Goal: Task Accomplishment & Management: Manage account settings

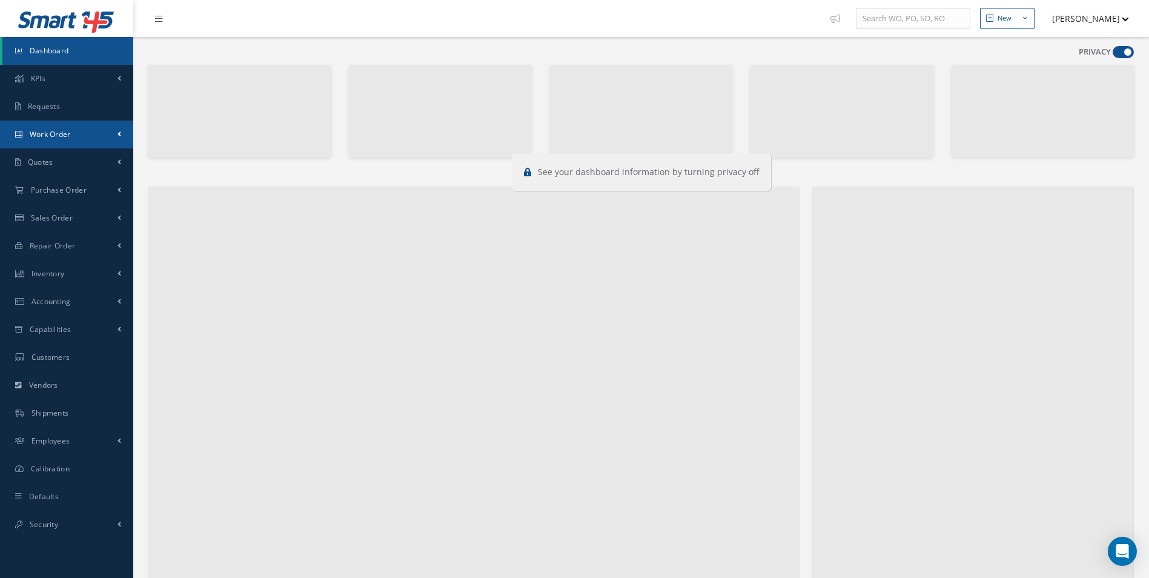
click at [78, 142] on link "Work Order" at bounding box center [66, 134] width 133 height 28
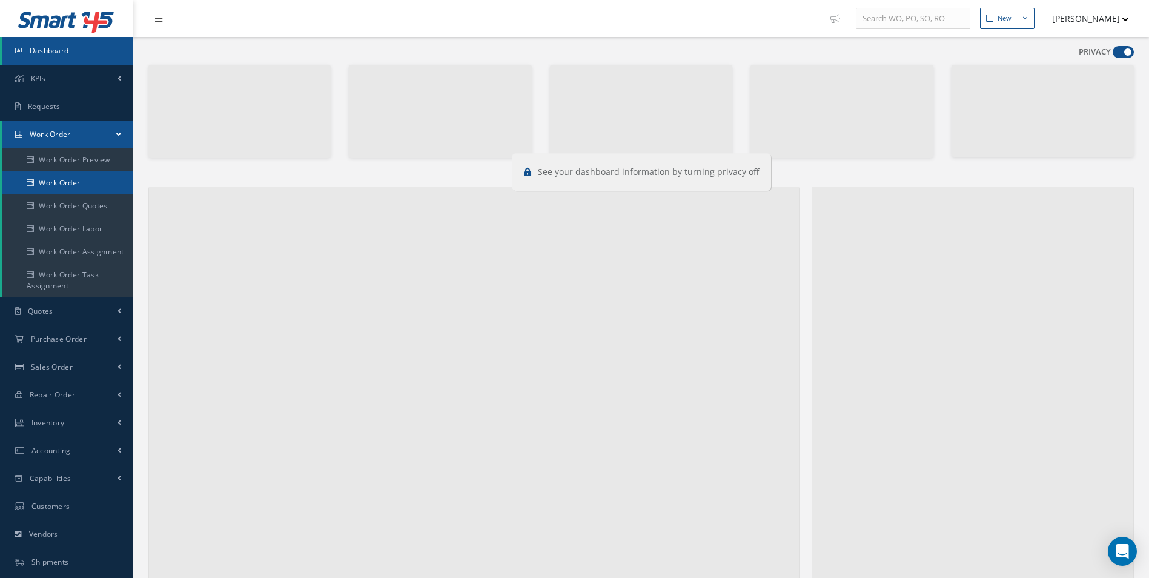
click at [87, 182] on link "Work Order" at bounding box center [67, 182] width 131 height 23
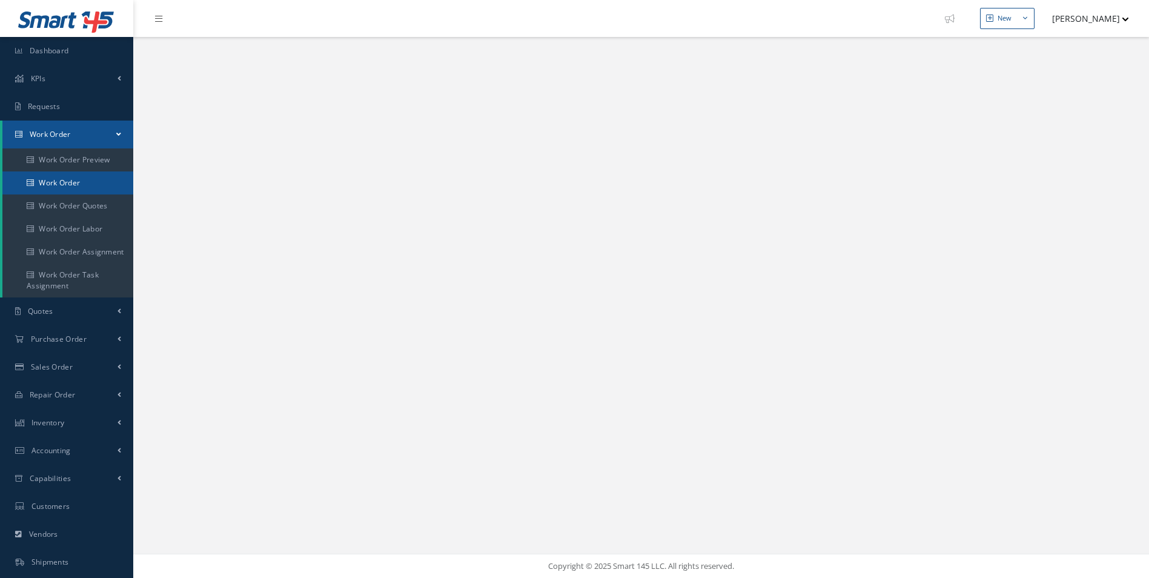
select select "25"
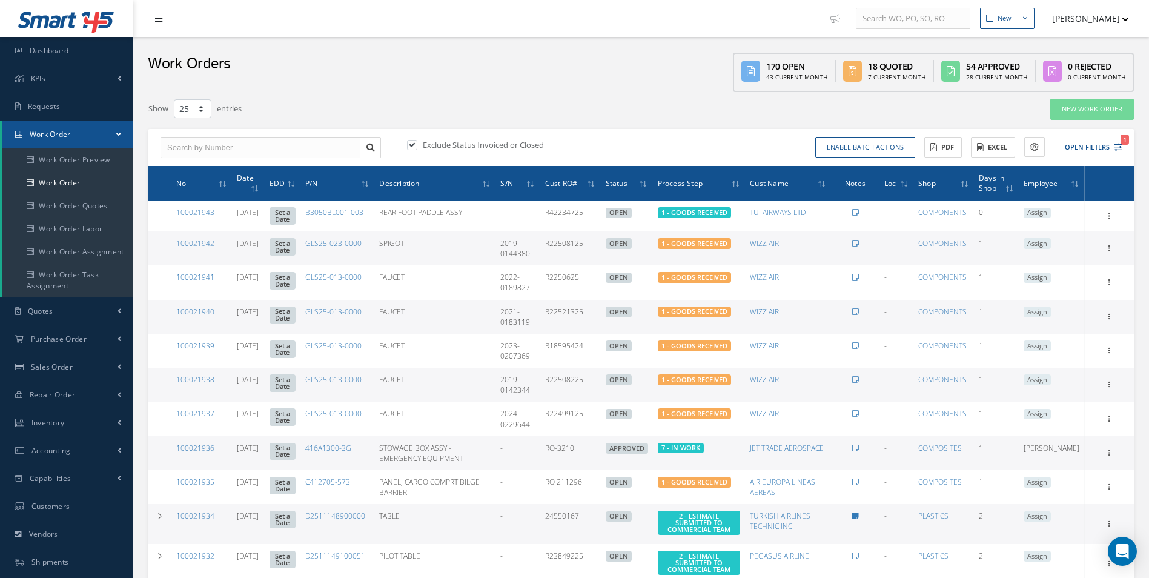
click at [156, 22] on icon at bounding box center [158, 19] width 7 height 8
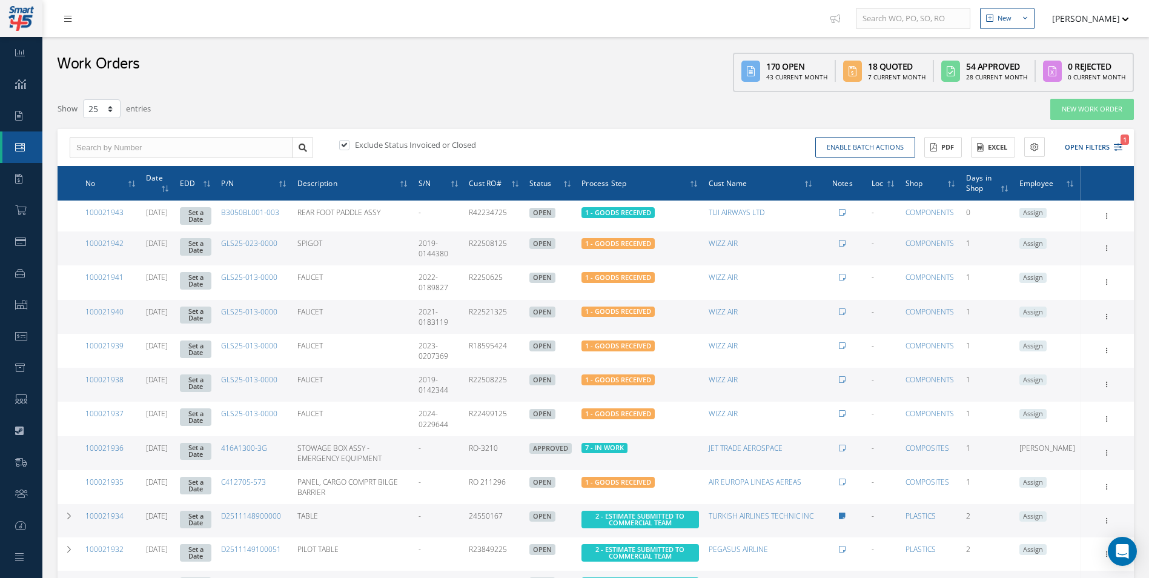
click at [156, 21] on nav "New New Work Order New Purchase Order New Customer Quote New Sales Order New Re…" at bounding box center [595, 18] width 1106 height 37
click at [156, 15] on nav "New New Work Order New Purchase Order New Customer Quote New Sales Order New Re…" at bounding box center [595, 18] width 1106 height 37
click at [158, 8] on nav "New New Work Order New Purchase Order New Customer Quote New Sales Order New Re…" at bounding box center [595, 18] width 1106 height 37
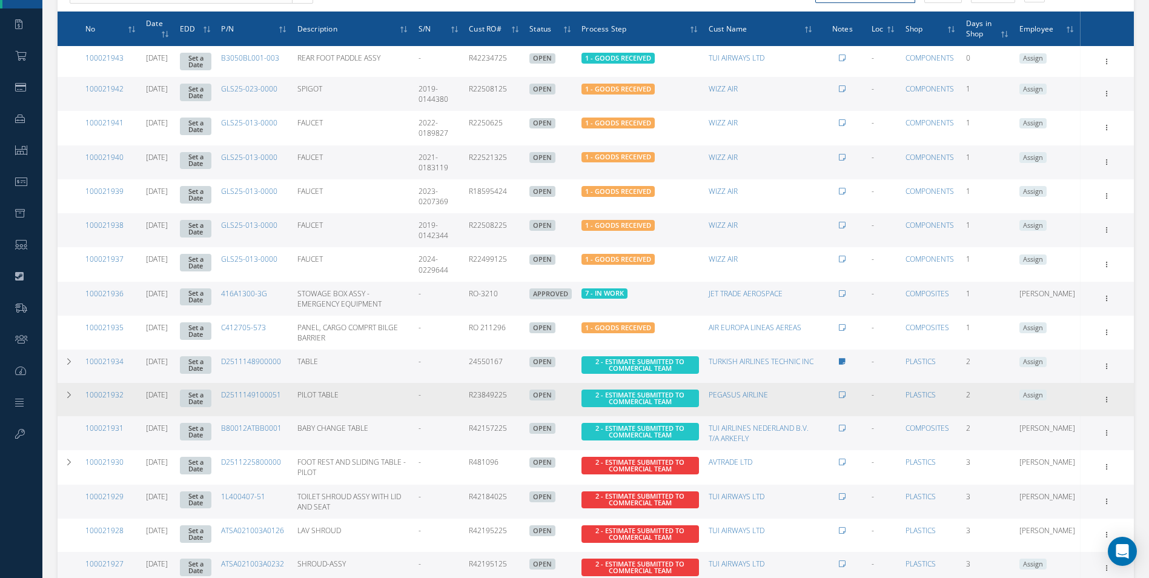
scroll to position [162, 0]
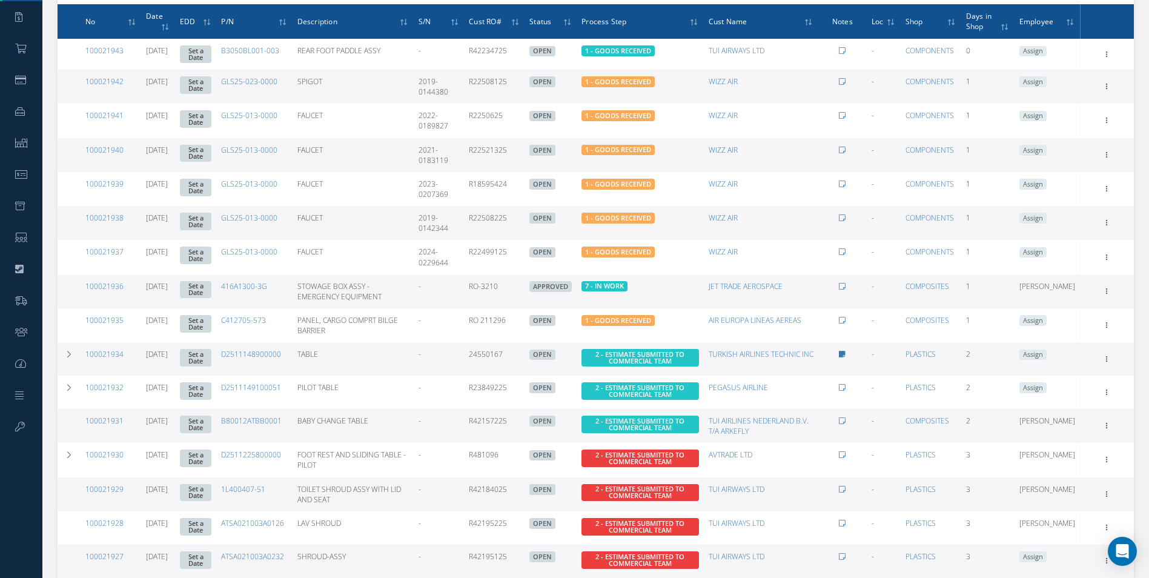
click at [116, 30] on th "No" at bounding box center [111, 21] width 61 height 35
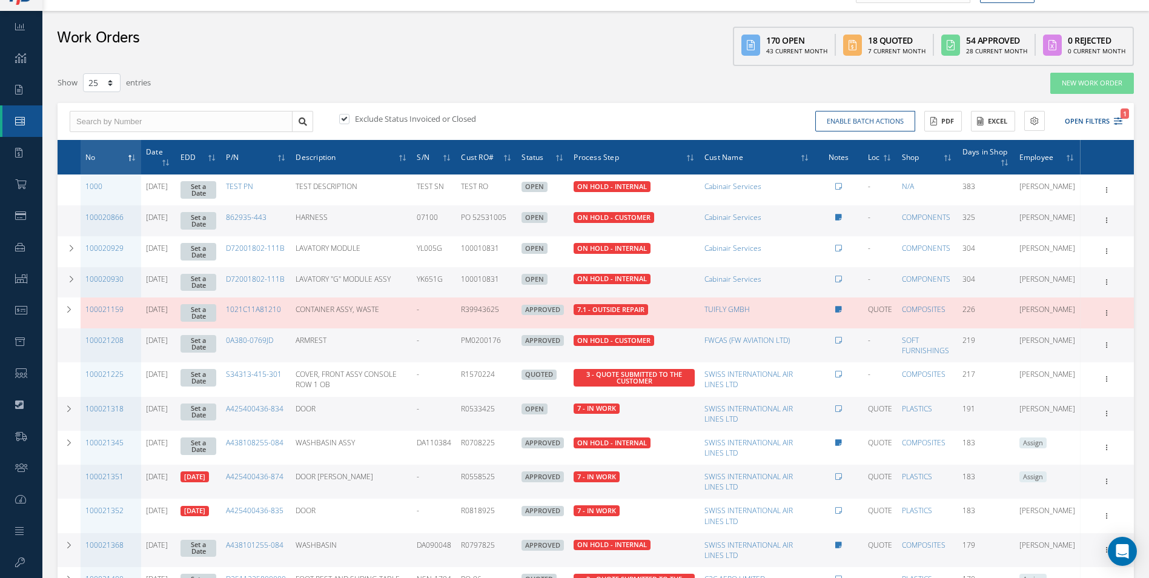
scroll to position [162, 0]
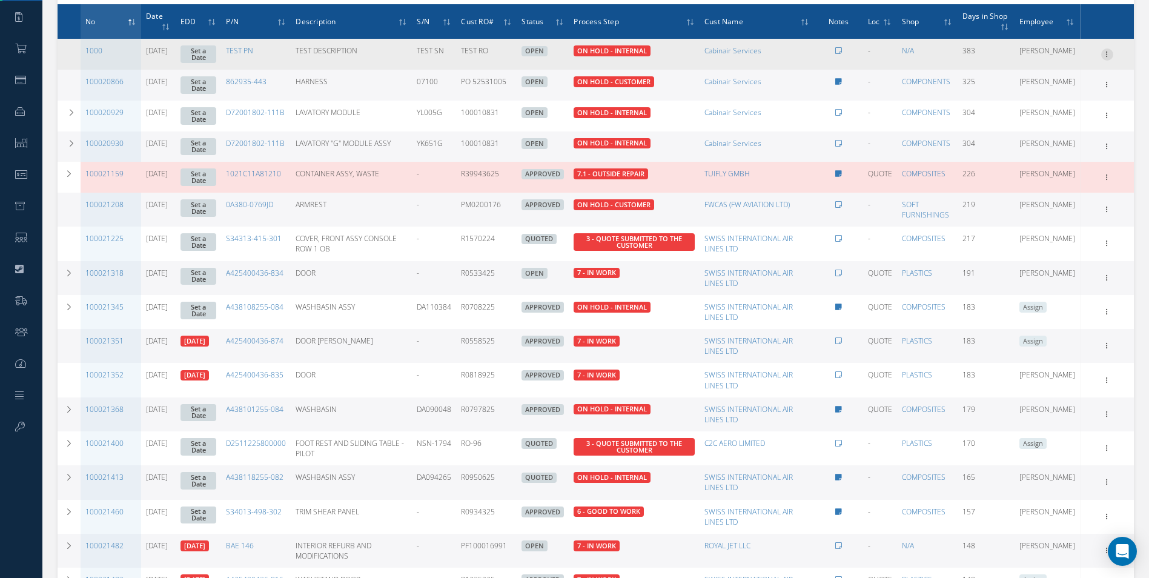
click at [1101, 53] on icon at bounding box center [1107, 53] width 12 height 10
click at [1107, 55] on icon at bounding box center [1107, 53] width 12 height 10
click at [1065, 79] on link "Edit" at bounding box center [1051, 78] width 96 height 16
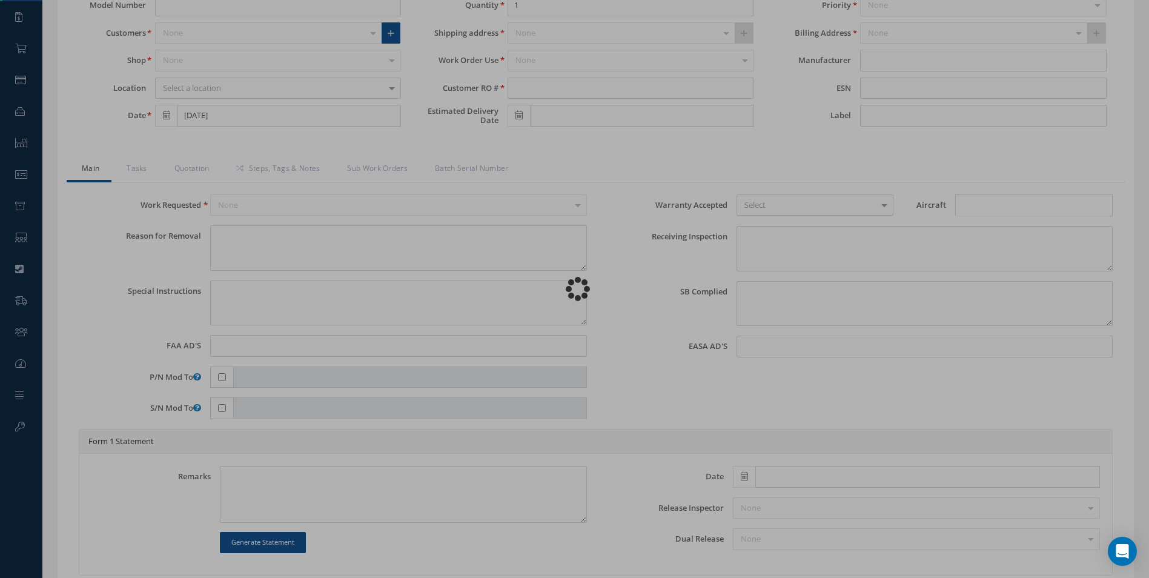
type input "TEST PN"
type input "[DATE]"
type input "TEST DESCRIPTION"
type input "TEST RO"
type input "TEST SN"
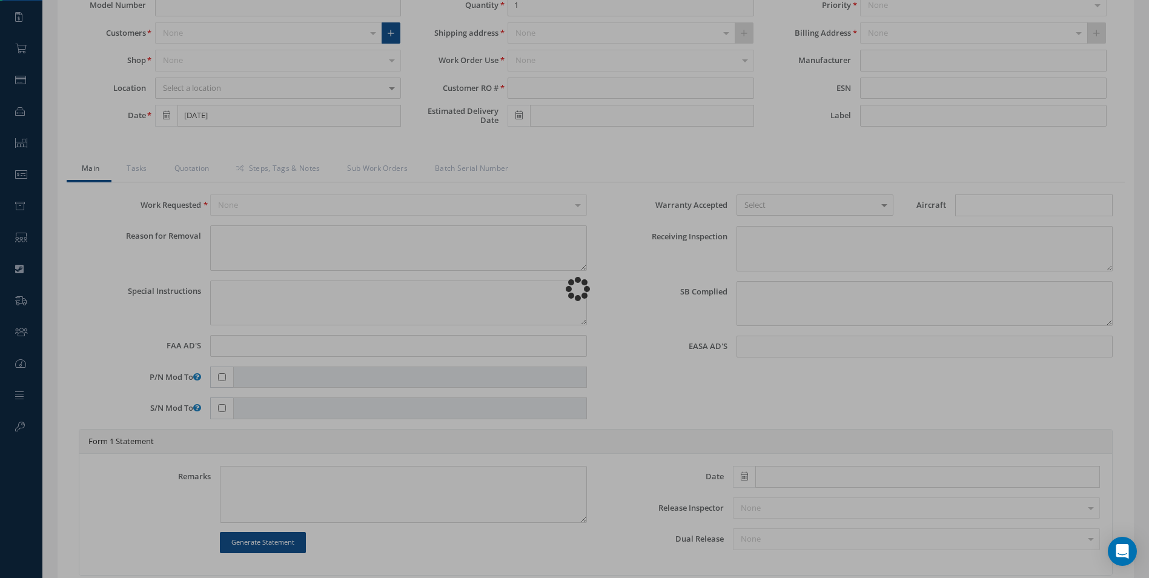
type textarea "NONE"
type textarea "PLEASE SEE R.O. FOR DETAILS"
type input "NONE"
type textarea "NO VISUAL DAMAGE"
type textarea "NONE"
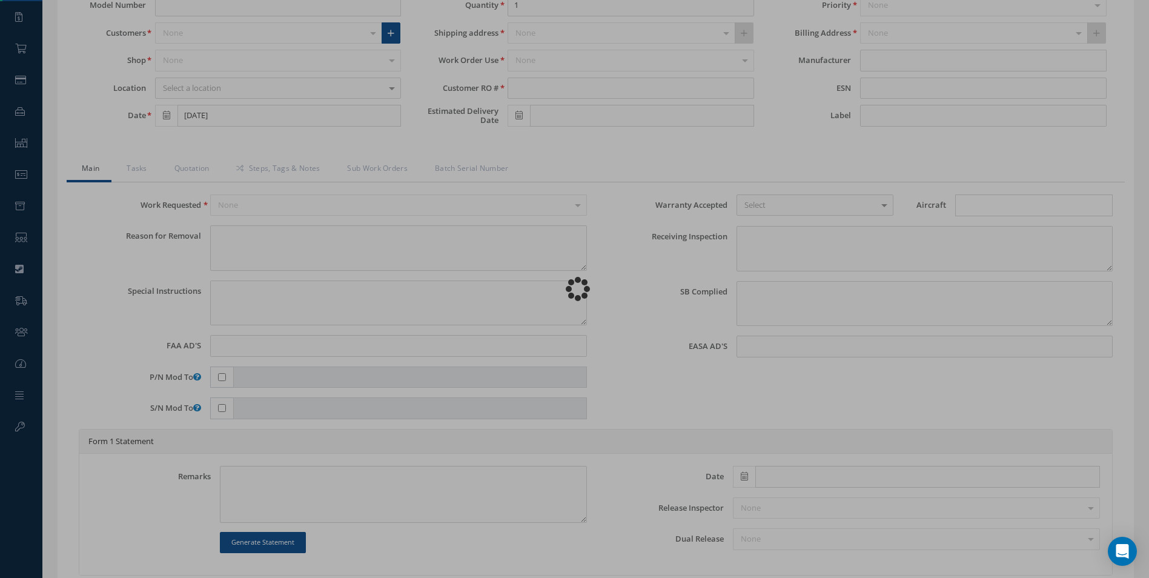
type input "NONE"
type textarea "Unit was OTHER I/A/W Mfg. N/A, Spec.Manual # CMM N/A, Revision N/A, dated N/A."
type input "[DATE]"
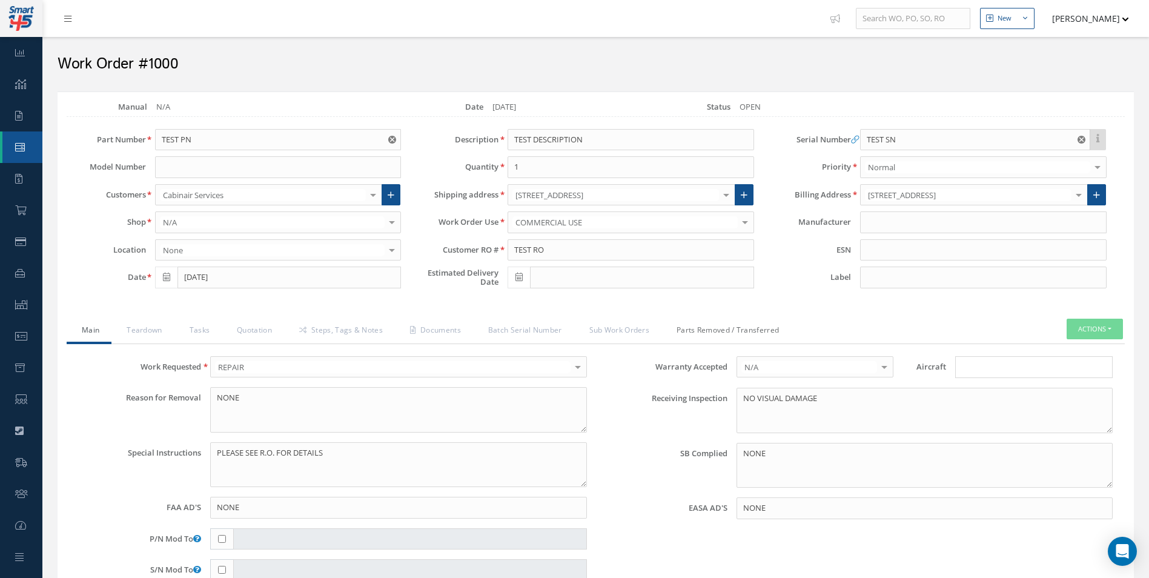
click at [739, 330] on link "Parts Removed / Transferred" at bounding box center [726, 331] width 130 height 25
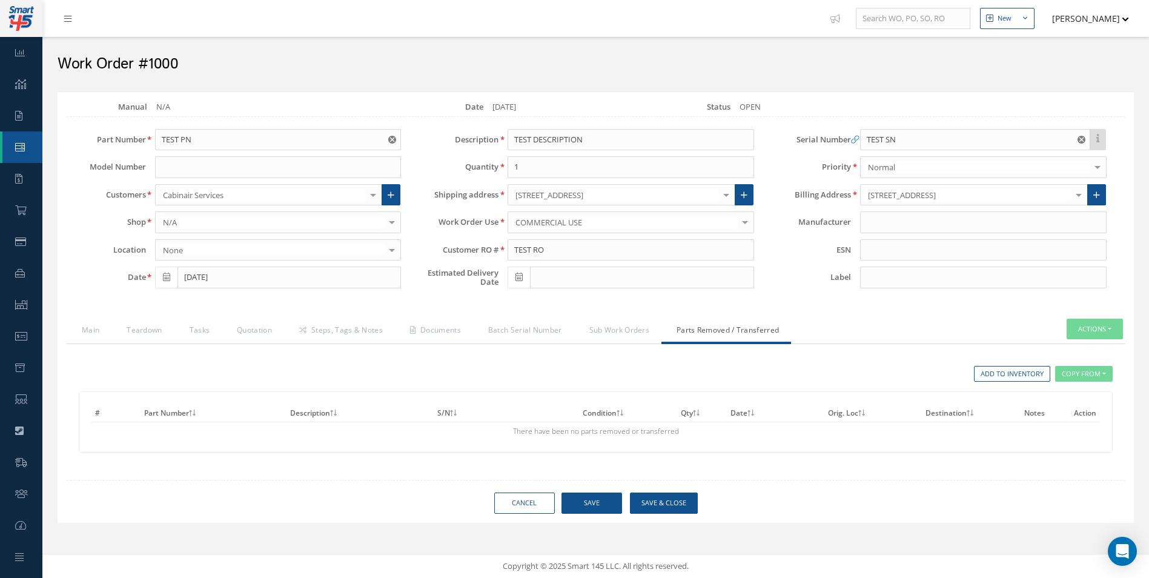
click at [739, 331] on link "Parts Removed / Transferred" at bounding box center [726, 331] width 130 height 25
click at [638, 326] on link "Sub Work Orders" at bounding box center [618, 331] width 88 height 25
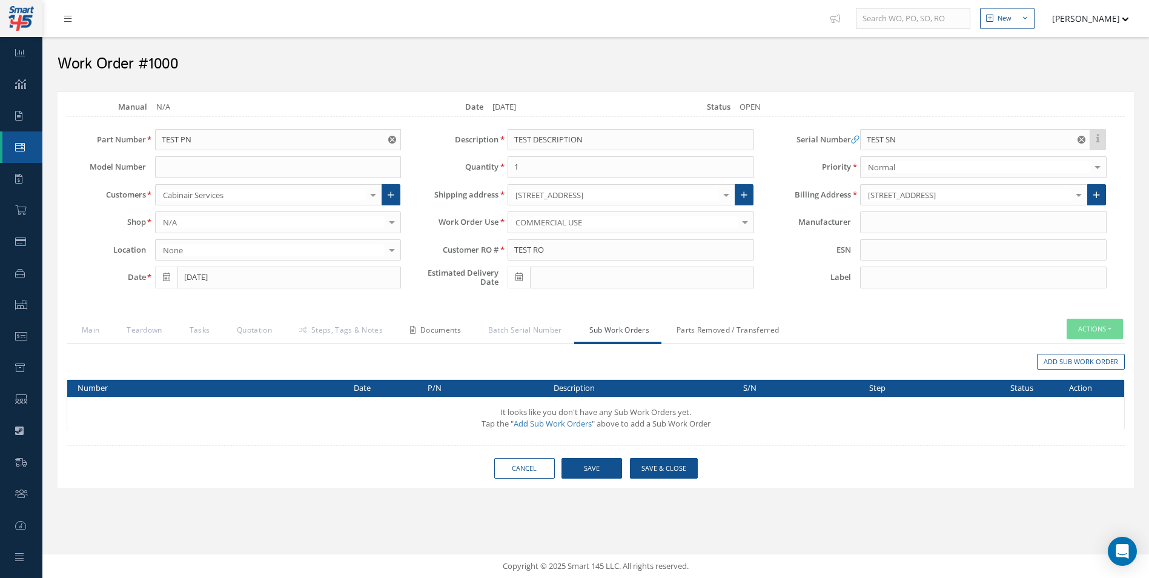
drag, startPoint x: 710, startPoint y: 328, endPoint x: 429, endPoint y: 340, distance: 281.2
click at [705, 332] on link "Parts Removed / Transferred" at bounding box center [726, 331] width 130 height 25
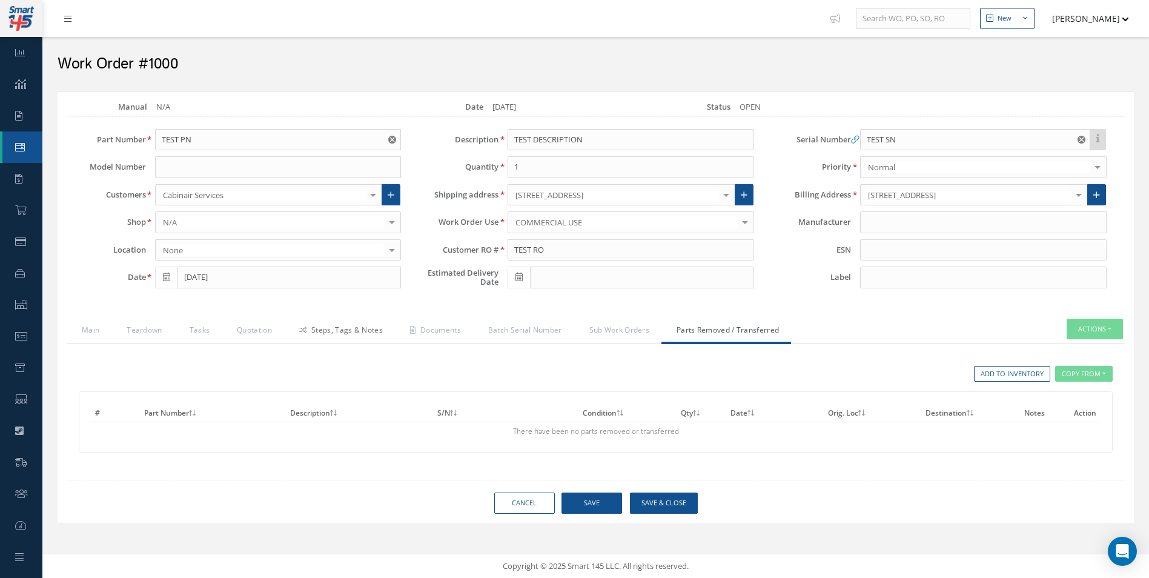
click at [338, 338] on link "Steps, Tags & Notes" at bounding box center [339, 331] width 111 height 25
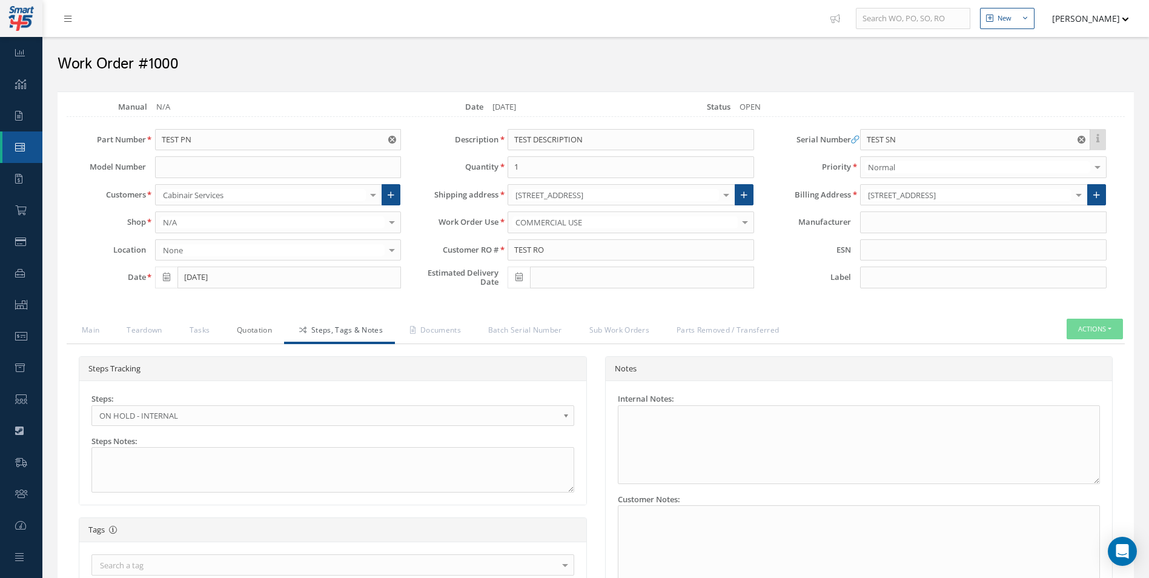
click at [262, 326] on link "Quotation" at bounding box center [253, 331] width 62 height 25
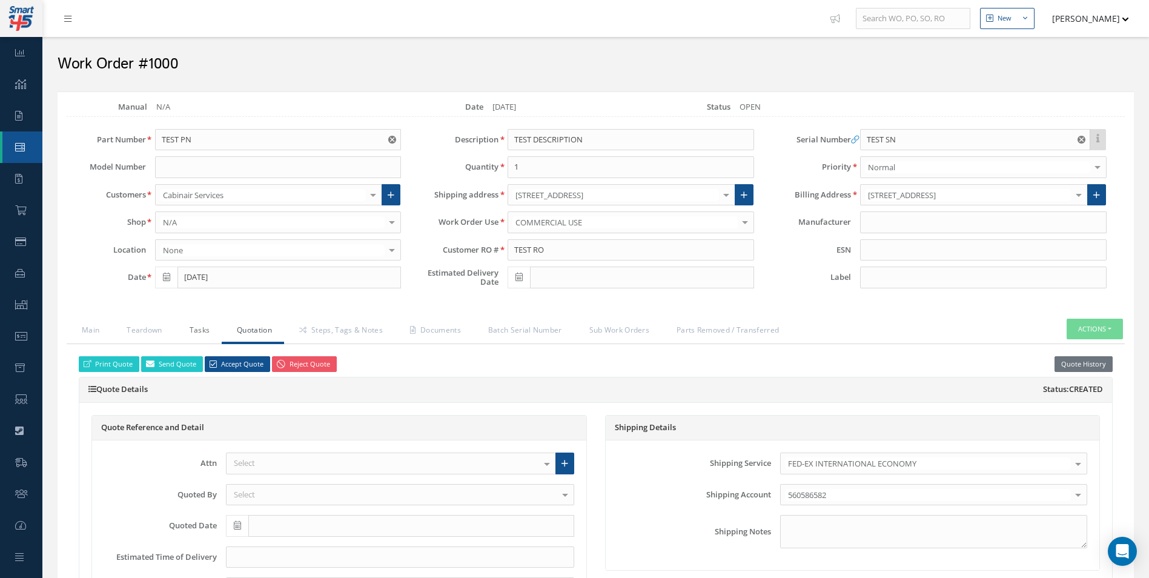
click at [216, 328] on link "Tasks" at bounding box center [198, 331] width 48 height 25
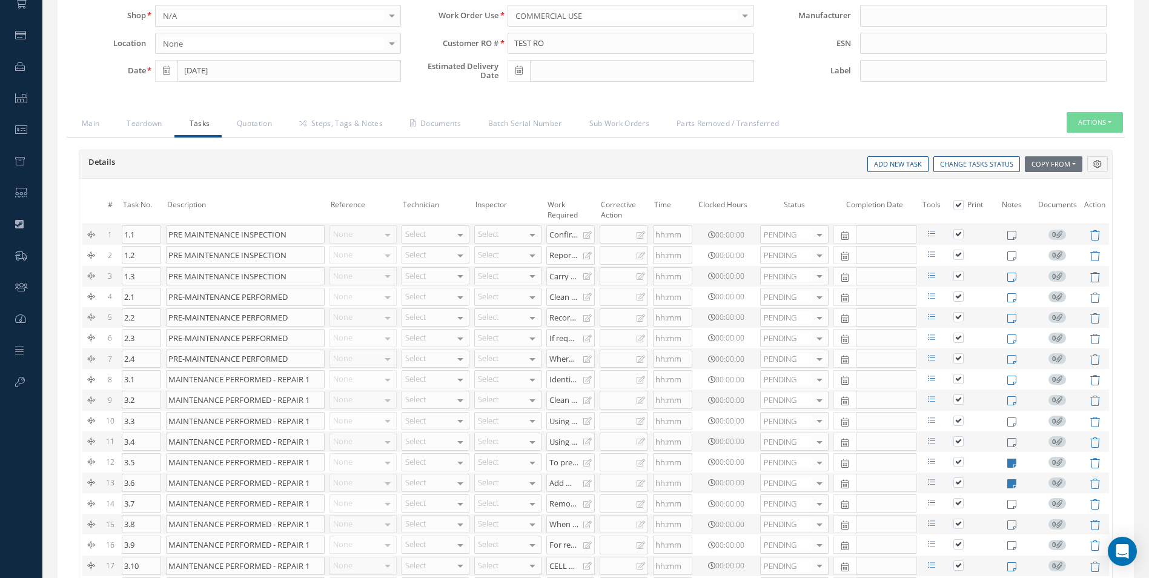
scroll to position [202, 0]
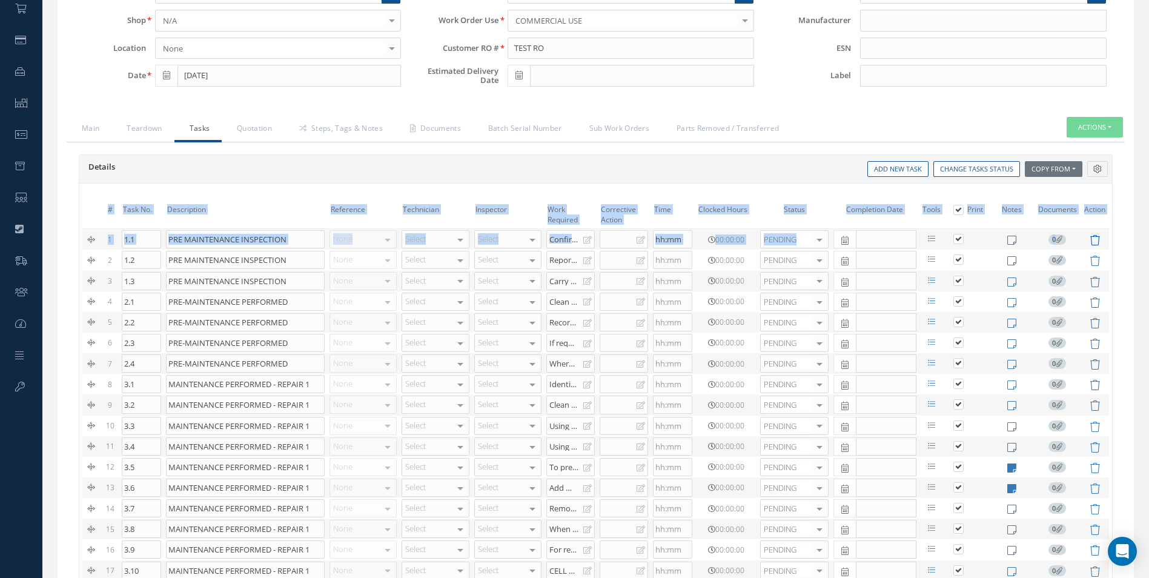
drag, startPoint x: 101, startPoint y: 203, endPoint x: 1089, endPoint y: 240, distance: 988.9
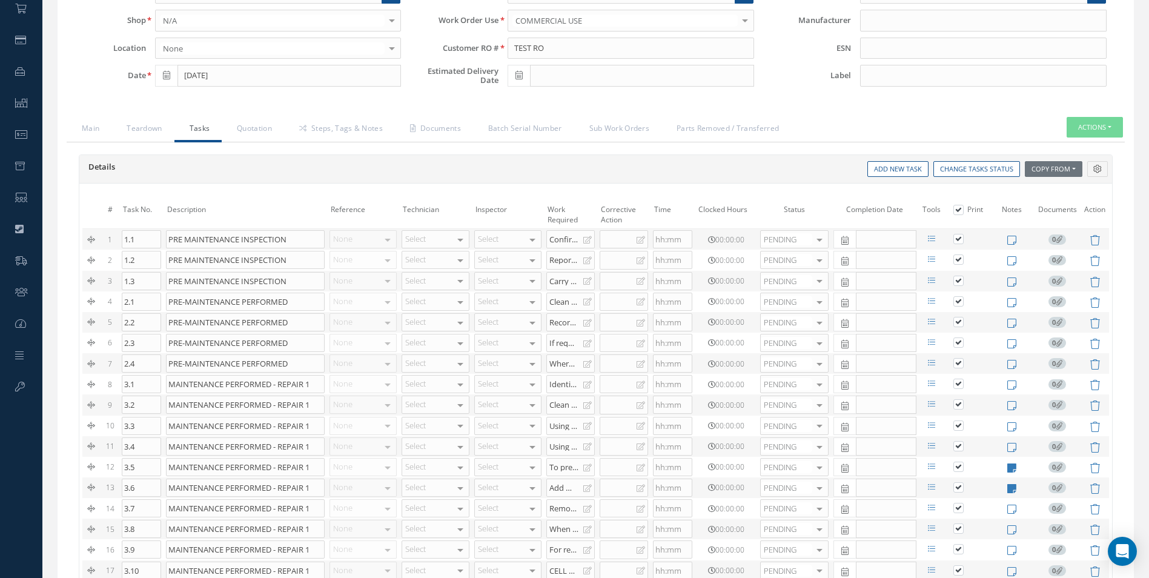
drag, startPoint x: 1089, startPoint y: 240, endPoint x: 1131, endPoint y: 259, distance: 45.8
click at [1011, 236] on icon at bounding box center [1011, 240] width 9 height 10
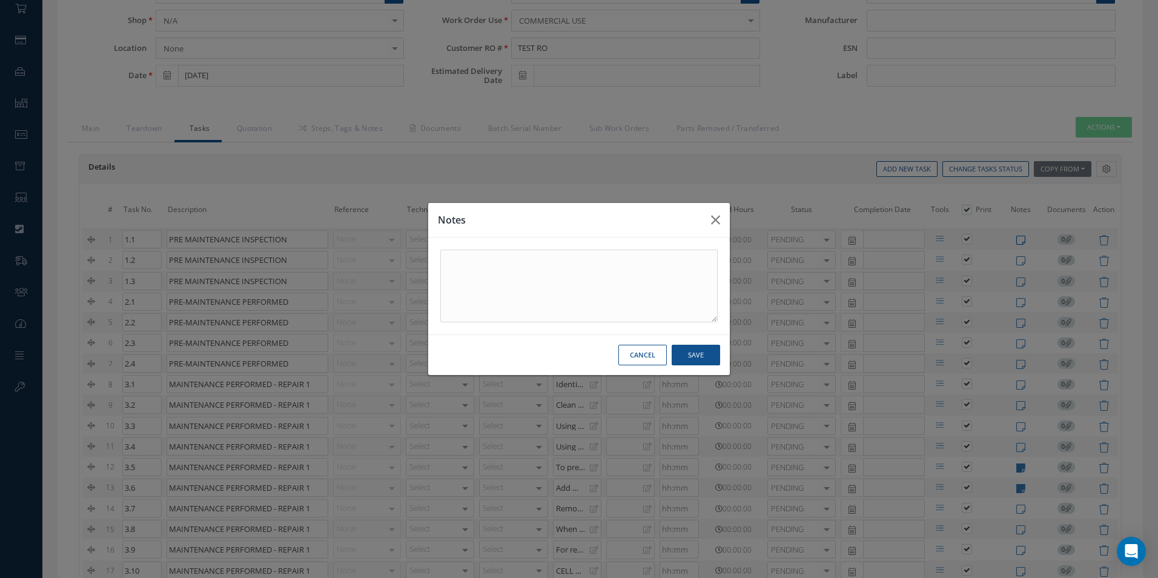
click at [1011, 236] on div "Notes Cancel Save" at bounding box center [579, 289] width 1158 height 578
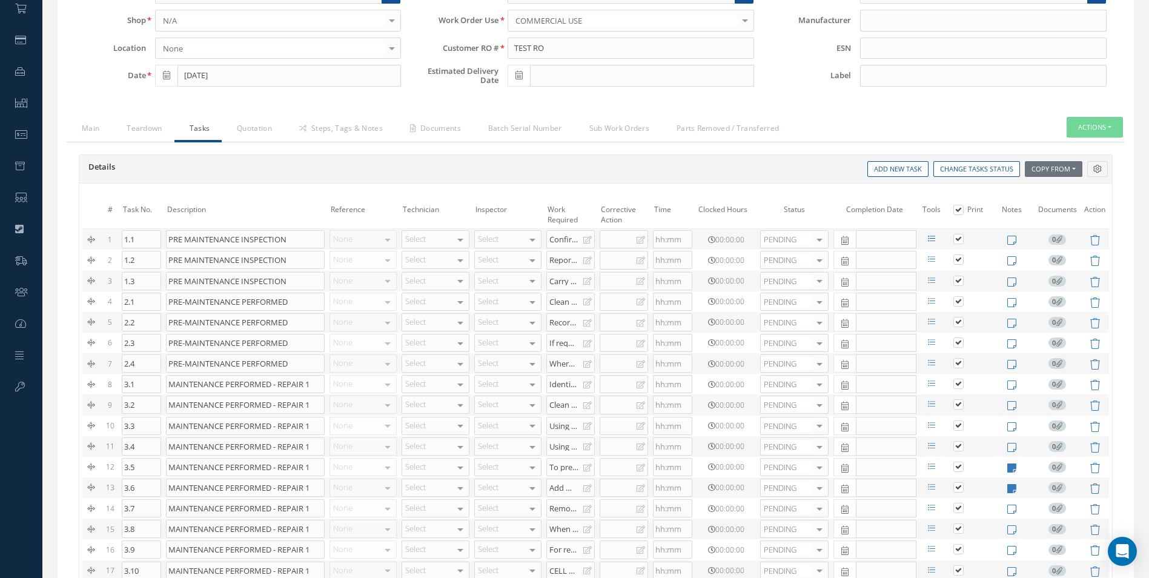
click at [928, 233] on td at bounding box center [931, 239] width 25 height 21
click at [931, 239] on icon at bounding box center [931, 238] width 7 height 7
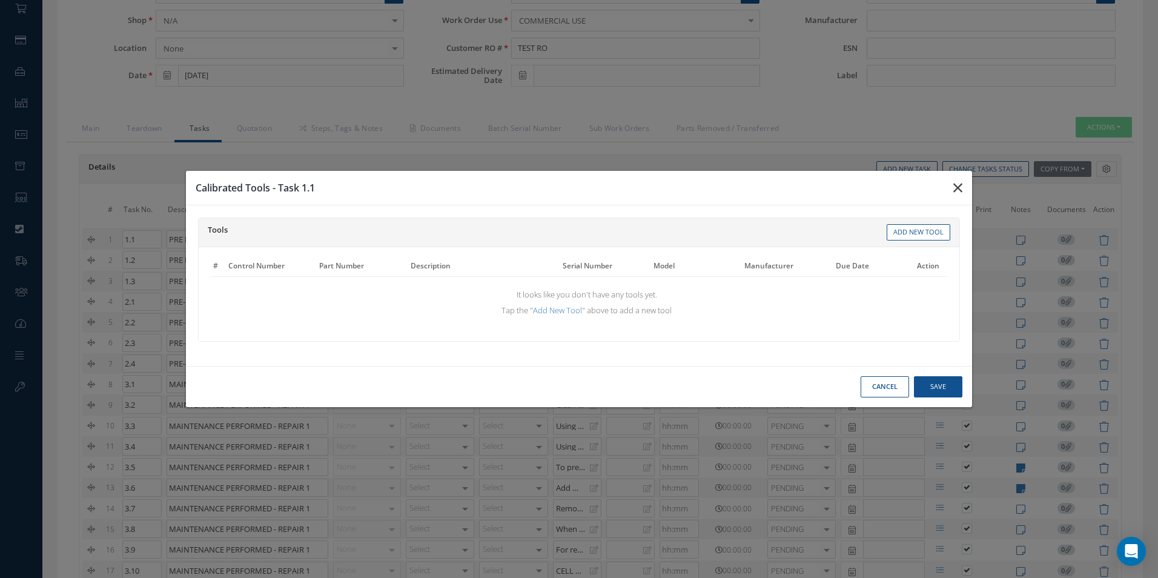
click at [947, 195] on button "button" at bounding box center [957, 188] width 28 height 34
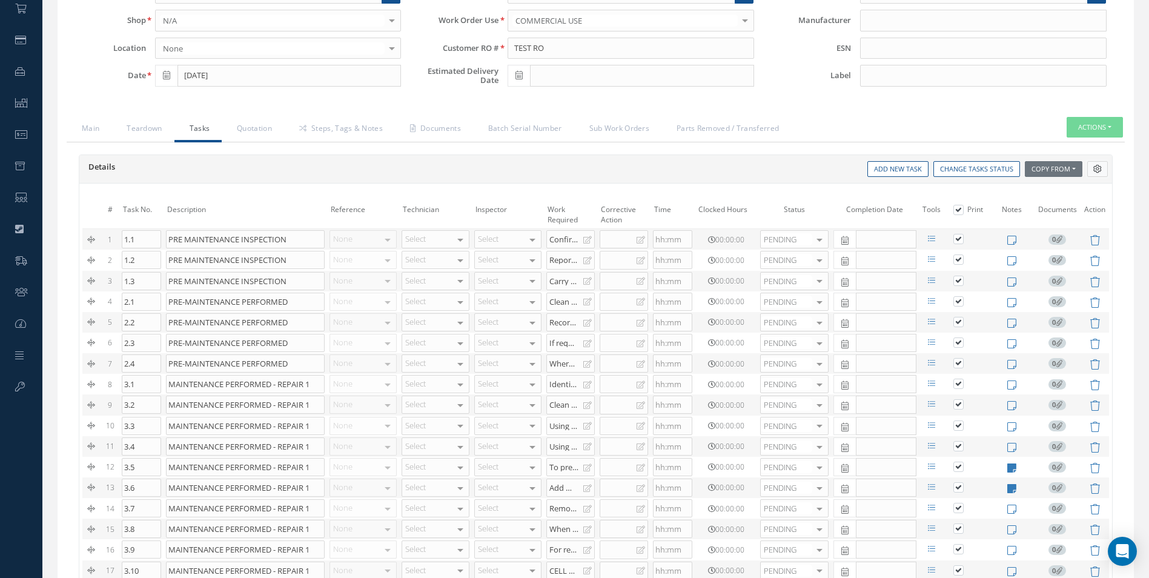
click at [1089, 173] on button at bounding box center [1097, 169] width 21 height 16
click at [1054, 317] on div "Reference Technician Inspector Time Clocked Hours Status Completion Date Calibr…" at bounding box center [1097, 284] width 97 height 212
click at [1054, 319] on div "Reference Technician Inspector Time Clocked Hours Status Completion Date Calibr…" at bounding box center [1097, 284] width 97 height 212
click at [1060, 323] on input "Calibrated Tools" at bounding box center [1060, 321] width 8 height 8
checkbox input "false"
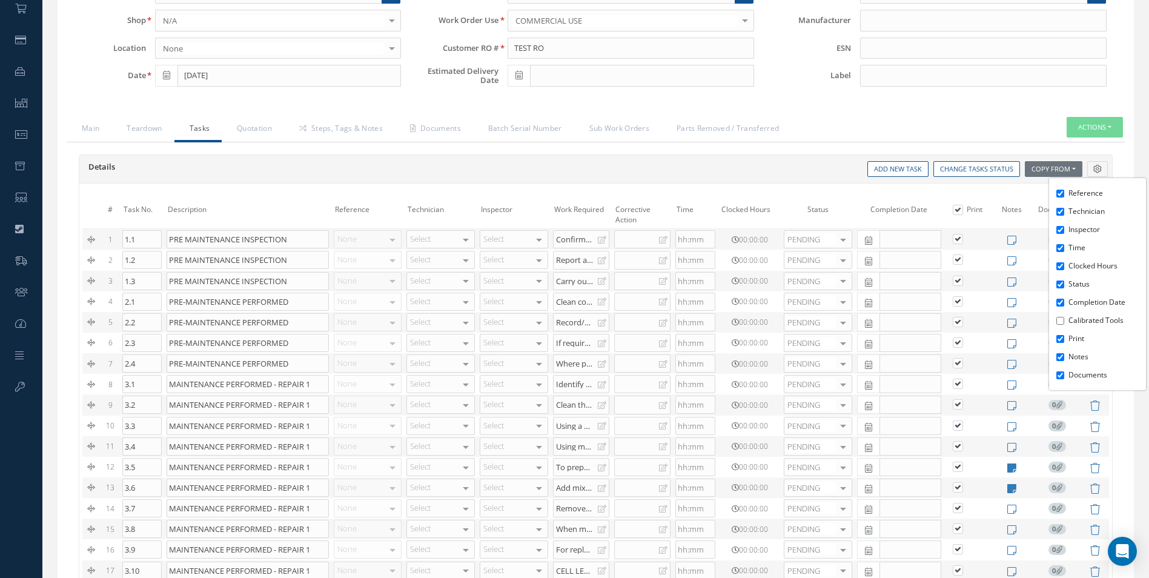
click at [1060, 268] on input "Clocked Hours" at bounding box center [1060, 266] width 8 height 8
checkbox input "false"
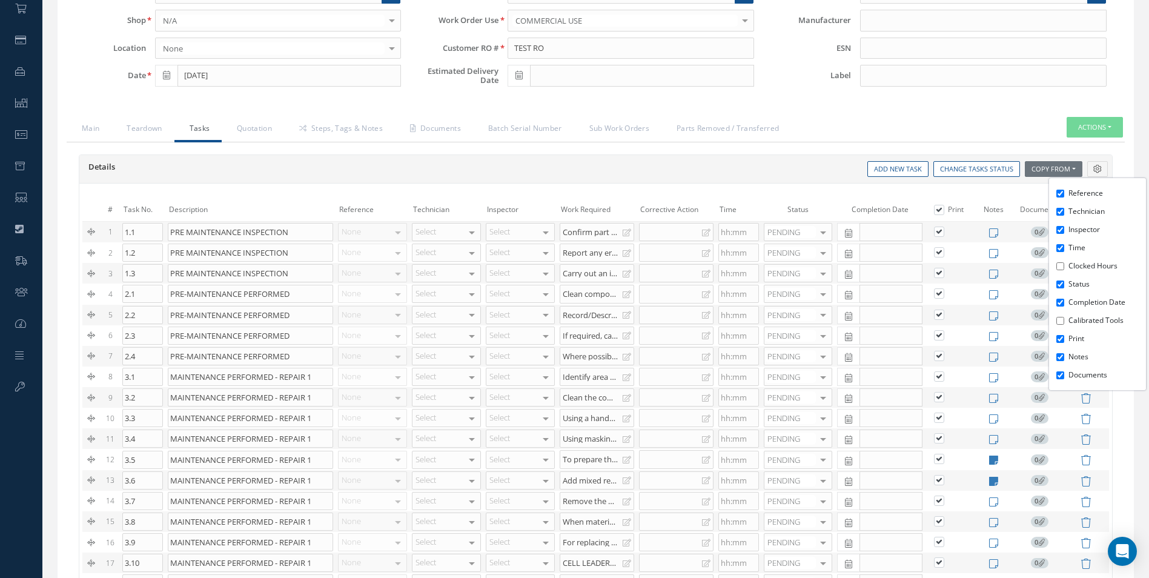
click at [1060, 248] on input "Time" at bounding box center [1060, 248] width 8 height 8
checkbox input "false"
click at [633, 167] on div "Reference Technician Inspector Time Clocked Hours Status Completion Date Calibr…" at bounding box center [854, 169] width 517 height 16
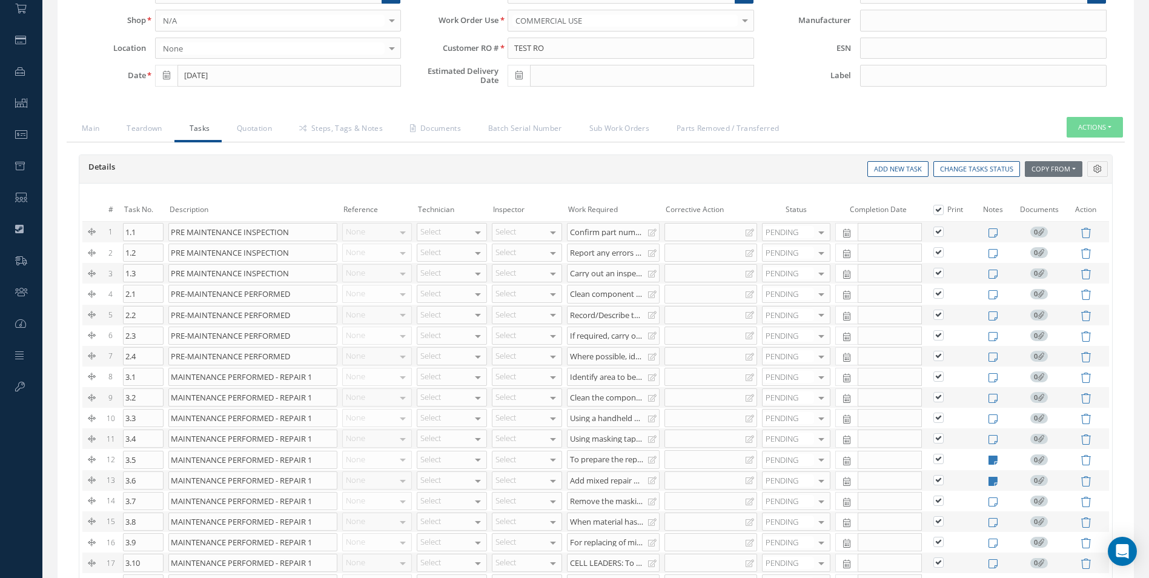
click at [1094, 174] on button at bounding box center [1097, 169] width 21 height 16
click at [1060, 338] on input "Print" at bounding box center [1060, 339] width 8 height 8
checkbox input "false"
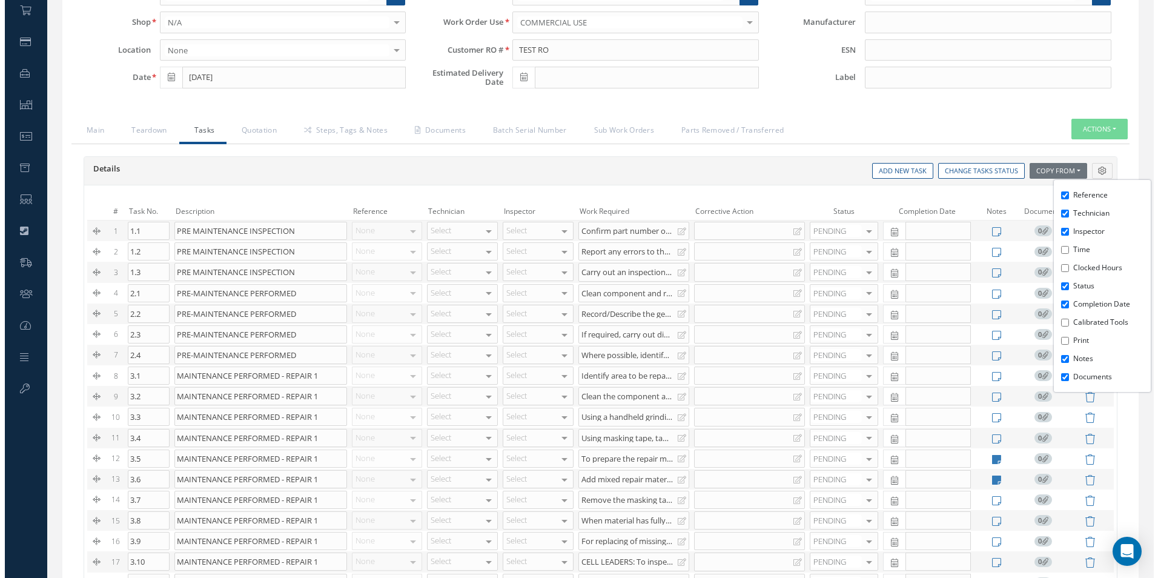
scroll to position [299, 0]
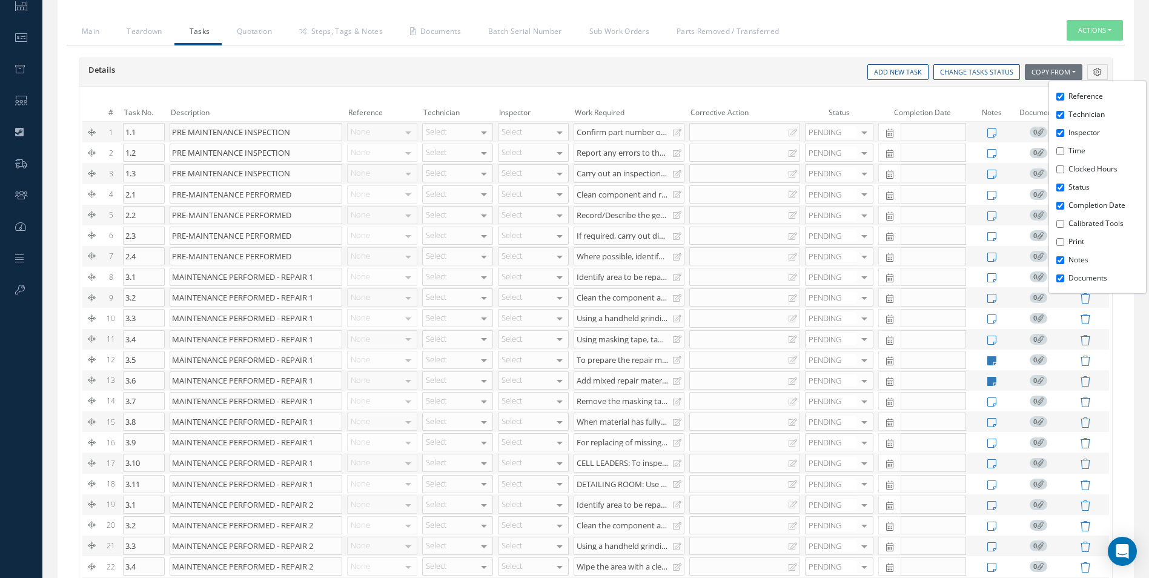
click at [1141, 365] on div "Loading… Manual N/A Date [DATE] Status OPEN Part Number TEST PN Model Number Cu…" at bounding box center [595, 425] width 1094 height 1264
click at [1111, 23] on button "Actions" at bounding box center [1094, 30] width 56 height 21
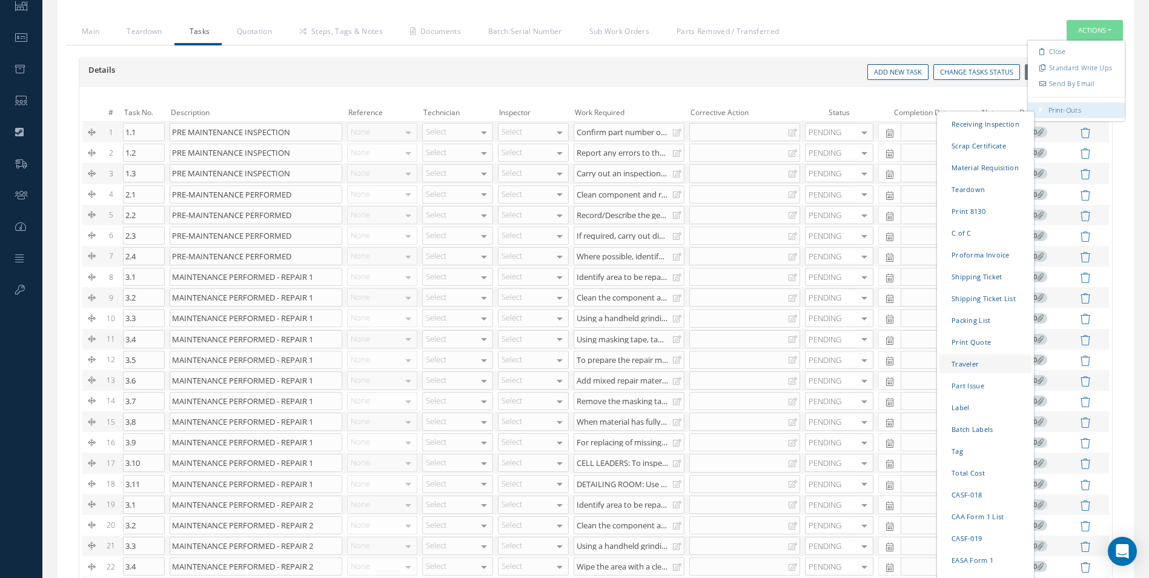
click at [983, 360] on link "Traveler" at bounding box center [985, 363] width 92 height 19
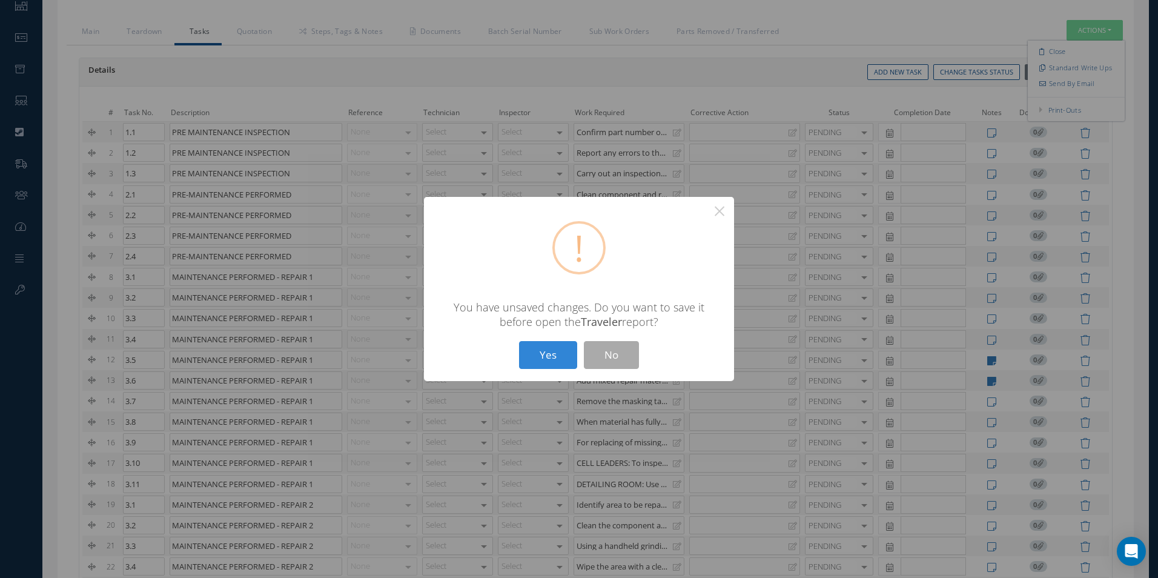
click at [579, 356] on div "Yes No" at bounding box center [579, 355] width 126 height 28
click at [565, 355] on button "Yes" at bounding box center [548, 355] width 58 height 28
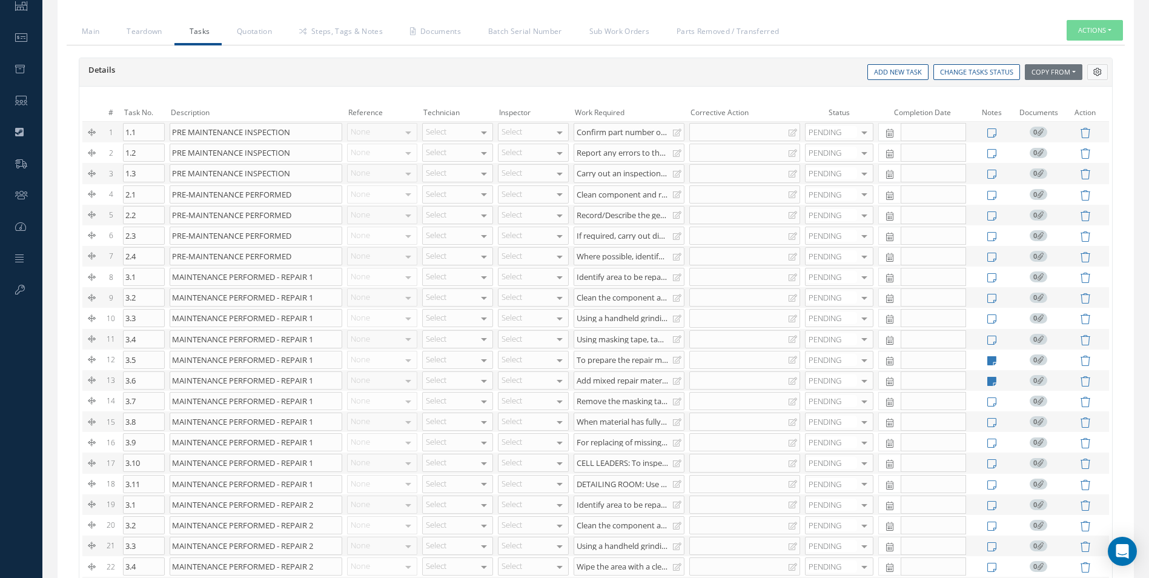
click at [1097, 73] on icon at bounding box center [1097, 72] width 8 height 8
click at [1095, 73] on icon at bounding box center [1097, 72] width 8 height 8
drag, startPoint x: 1019, startPoint y: 70, endPoint x: 1048, endPoint y: 70, distance: 29.1
click at [1043, 71] on div "Copy From Work Orders Tasks Templates" at bounding box center [1051, 72] width 62 height 16
click at [1048, 70] on button "Copy From" at bounding box center [1054, 72] width 58 height 16
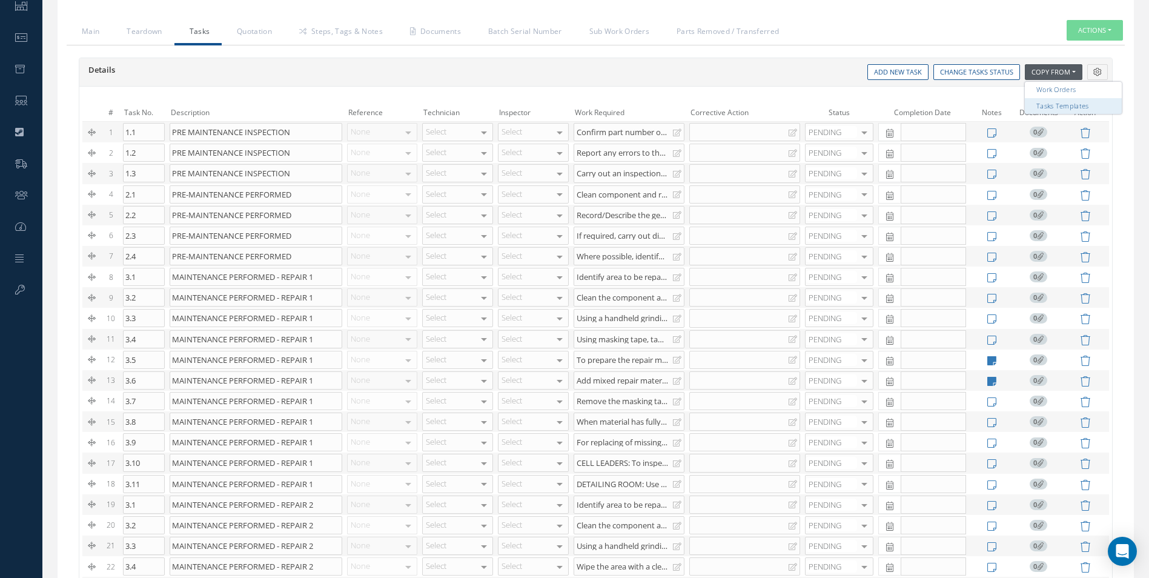
click at [1049, 105] on link "Tasks Templates" at bounding box center [1073, 105] width 97 height 16
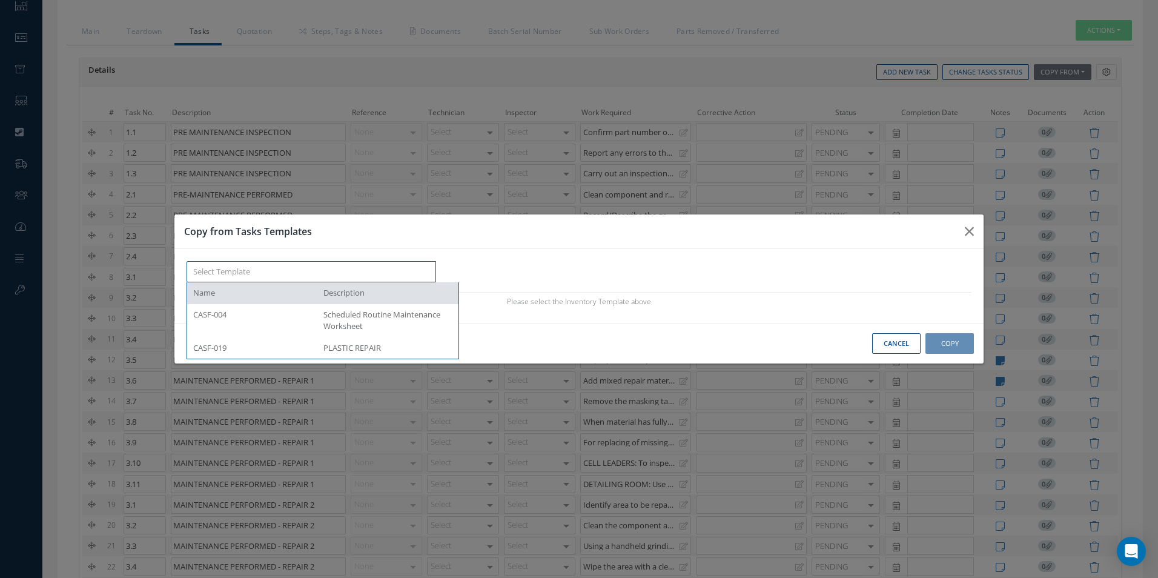
click at [368, 263] on input "text" at bounding box center [311, 272] width 249 height 22
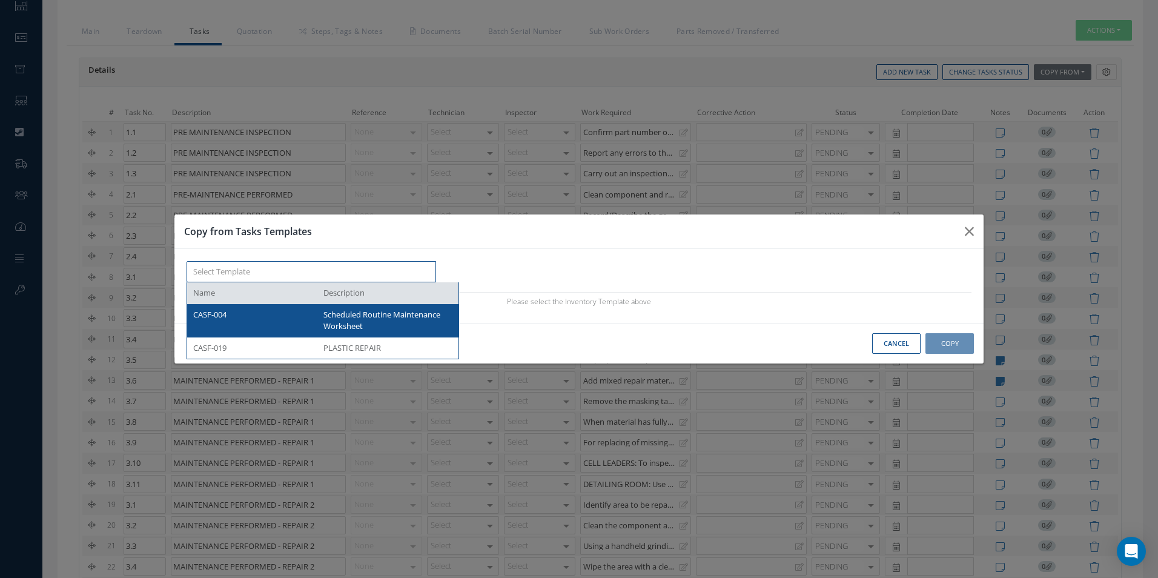
click at [292, 322] on div "CASF-004" at bounding box center [253, 321] width 121 height 24
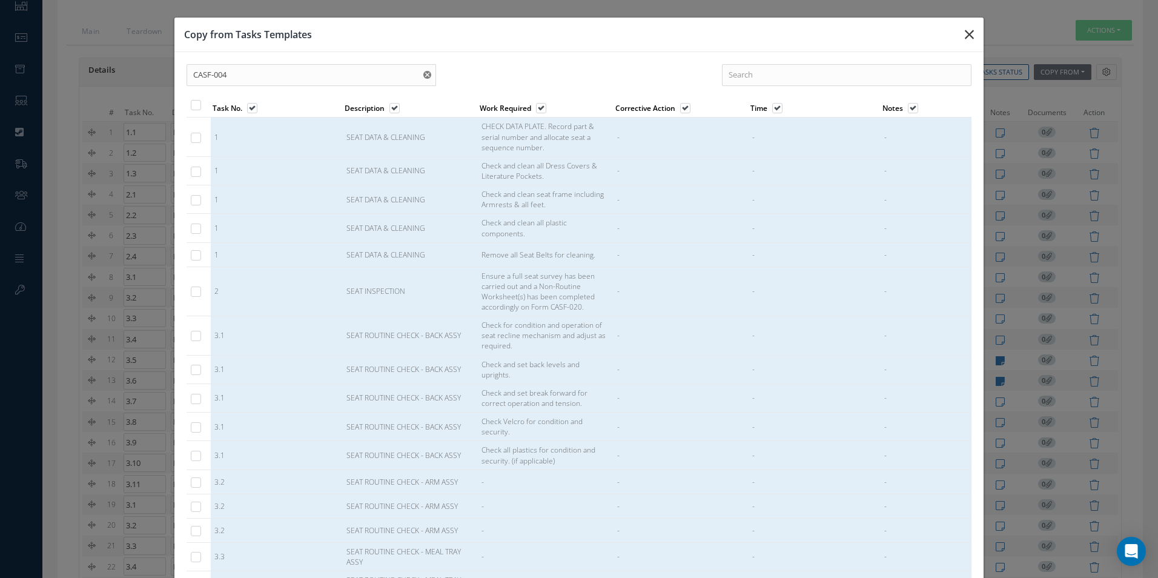
click at [965, 31] on icon "button" at bounding box center [969, 34] width 9 height 15
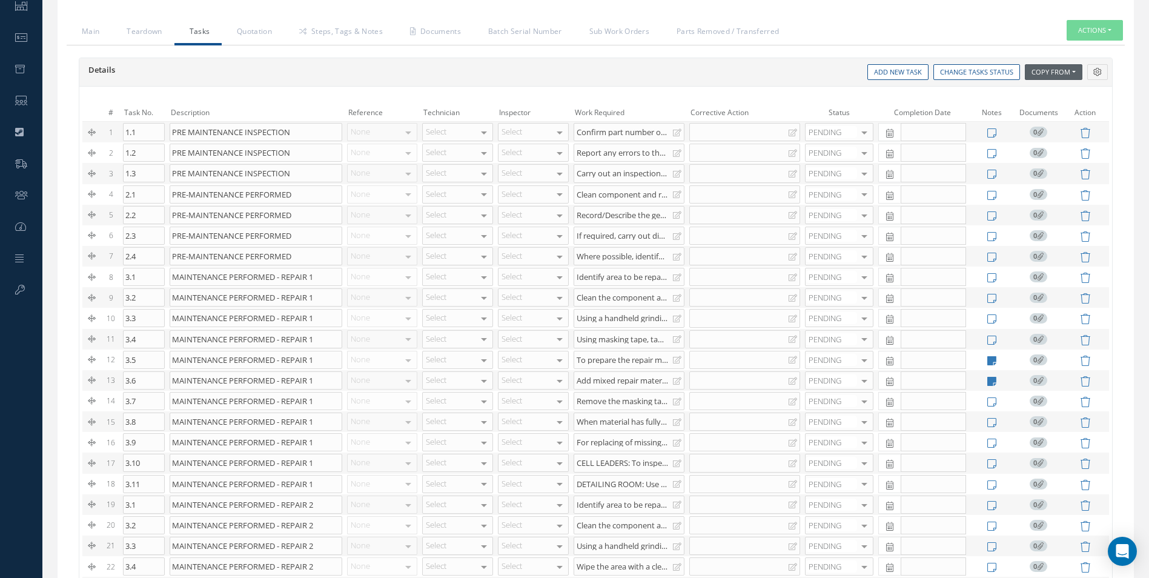
click at [1049, 78] on button "Copy From" at bounding box center [1054, 72] width 58 height 16
click at [1061, 98] on link "Tasks Templates" at bounding box center [1073, 105] width 97 height 16
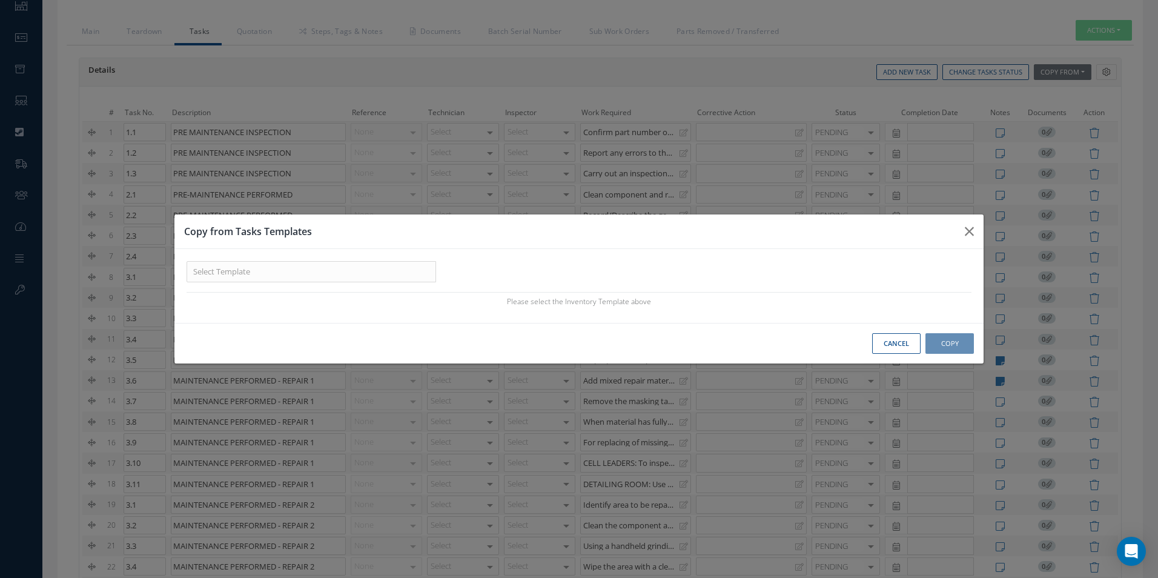
drag, startPoint x: 332, startPoint y: 257, endPoint x: 329, endPoint y: 268, distance: 11.3
click at [332, 258] on div "Name Description CASF-004 Scheduled Routine Maintenance Worksheet CASF-019 PLAS…" at bounding box center [578, 286] width 809 height 74
click at [329, 269] on input "text" at bounding box center [311, 272] width 249 height 22
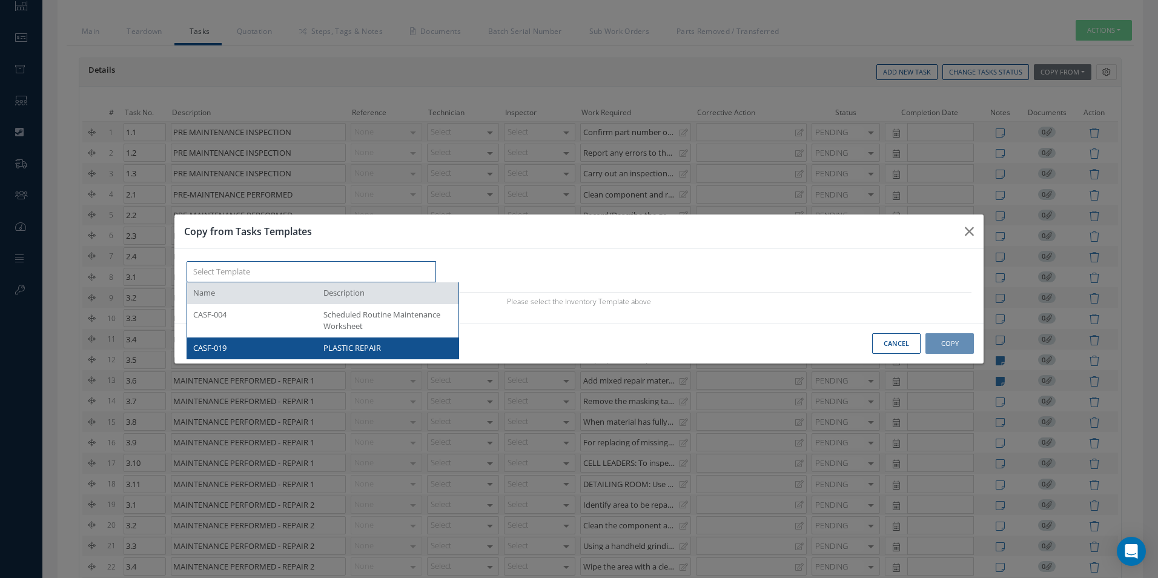
click at [274, 355] on div "CASF-019 PLASTIC REPAIR" at bounding box center [322, 348] width 271 height 22
type input "CASF-019"
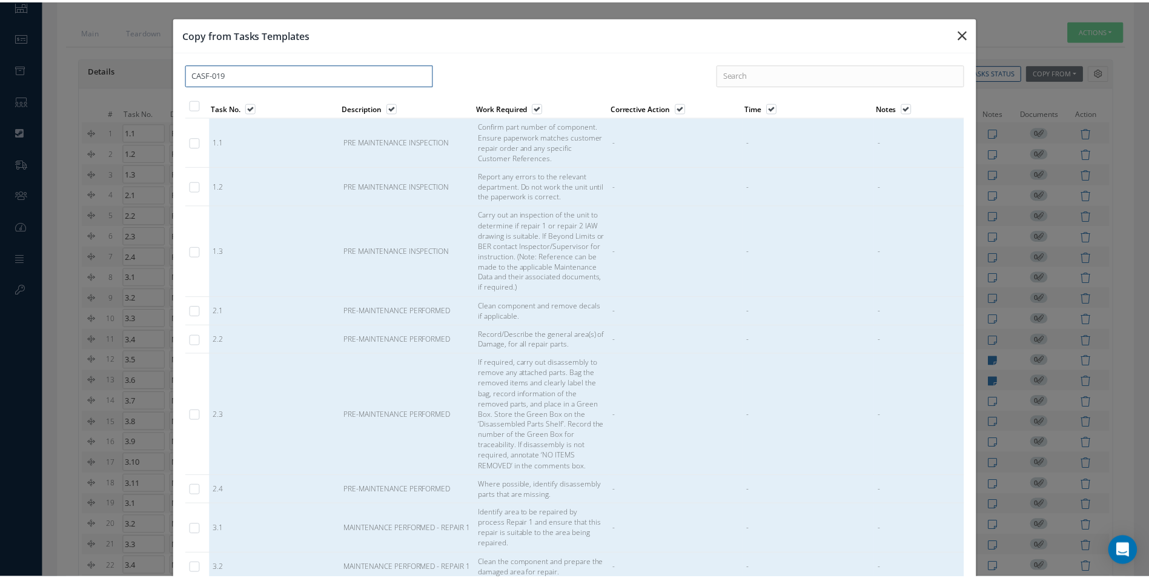
scroll to position [0, 0]
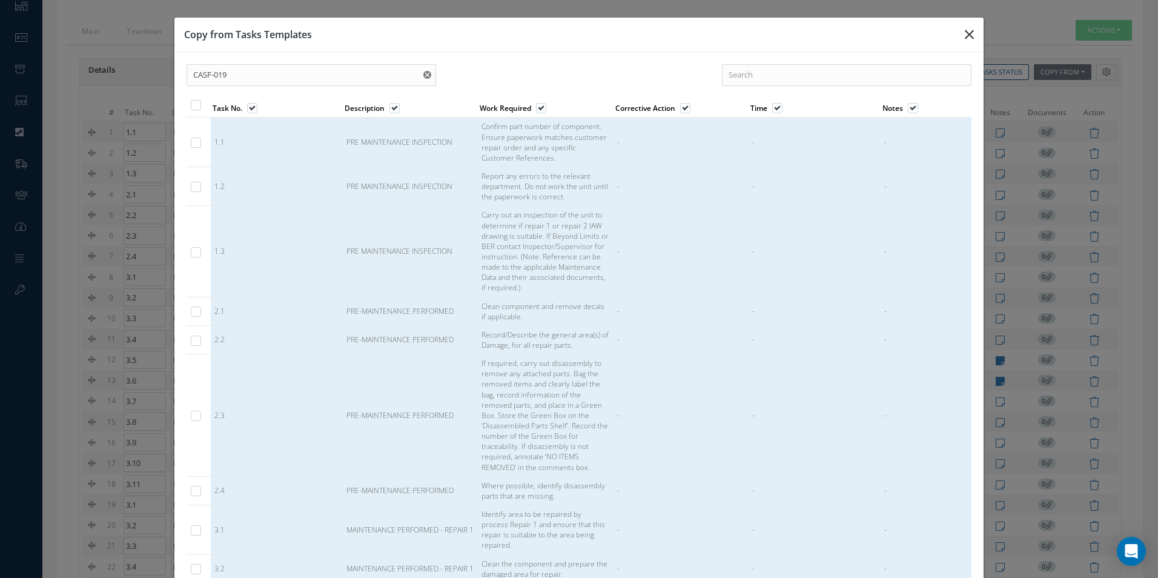
click at [956, 28] on button "button" at bounding box center [969, 35] width 28 height 34
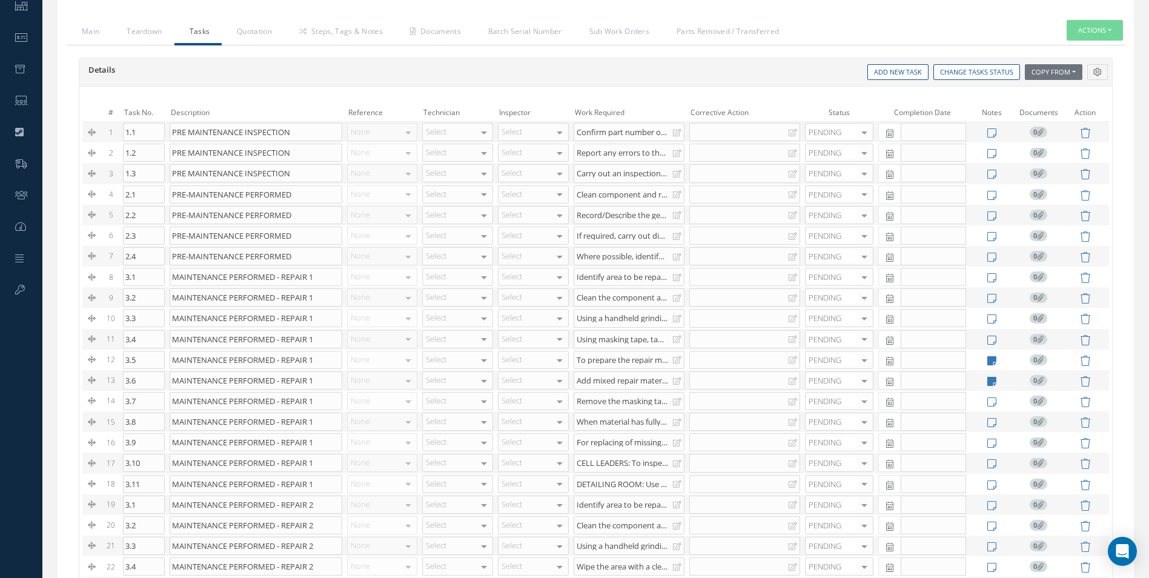
click at [394, 82] on div "Details Reference Technician Inspector Time Clocked Hours Status Completion Dat…" at bounding box center [595, 72] width 1032 height 29
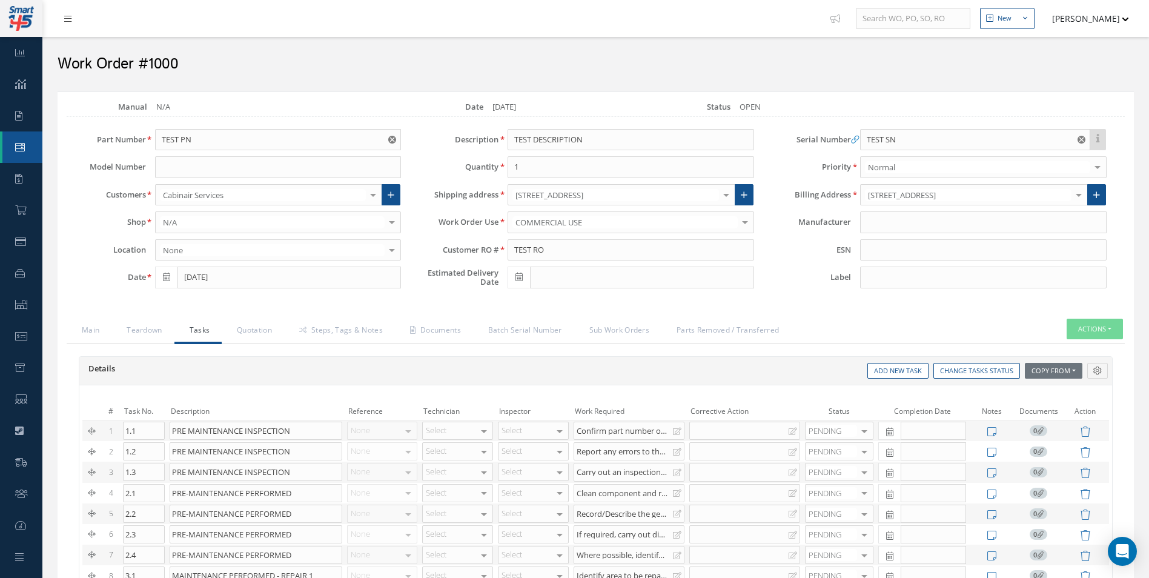
click at [58, 23] on link at bounding box center [70, 18] width 33 height 20
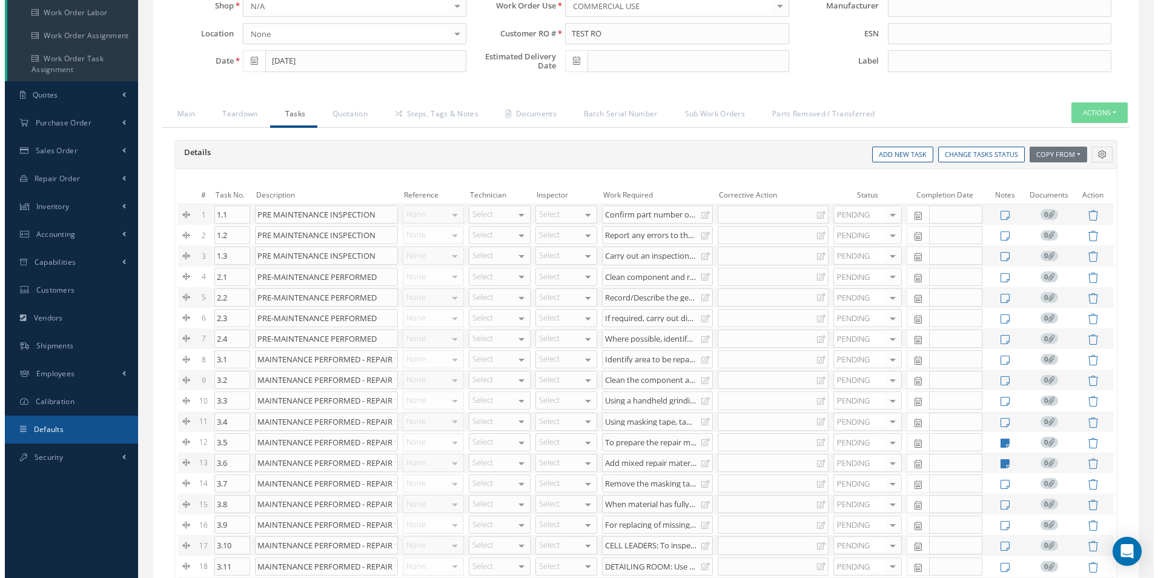
scroll to position [222, 0]
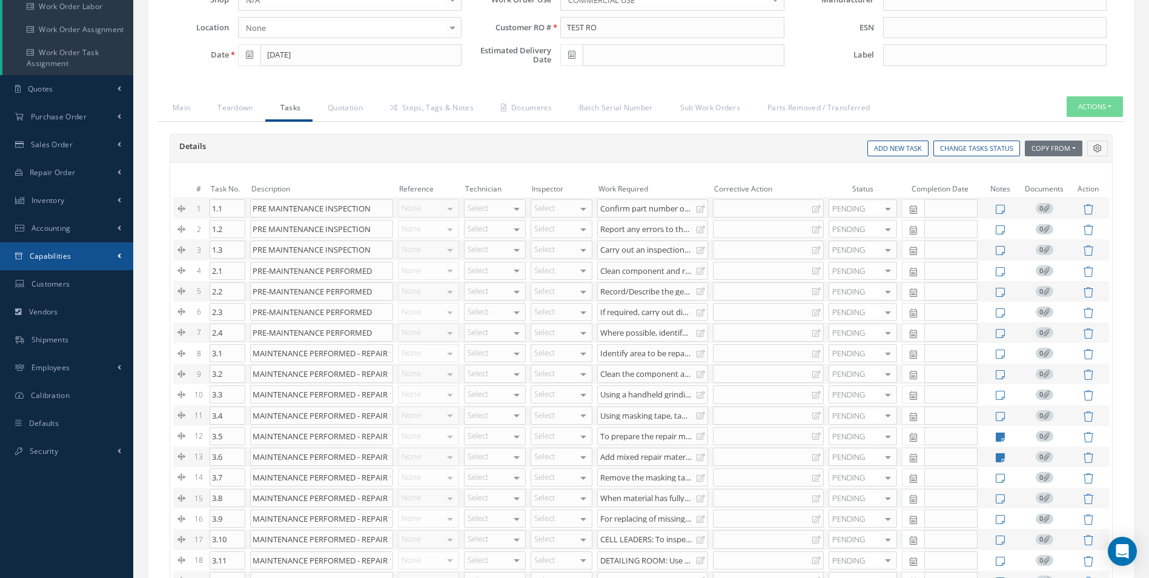
click at [124, 255] on link "Capabilities" at bounding box center [66, 256] width 133 height 28
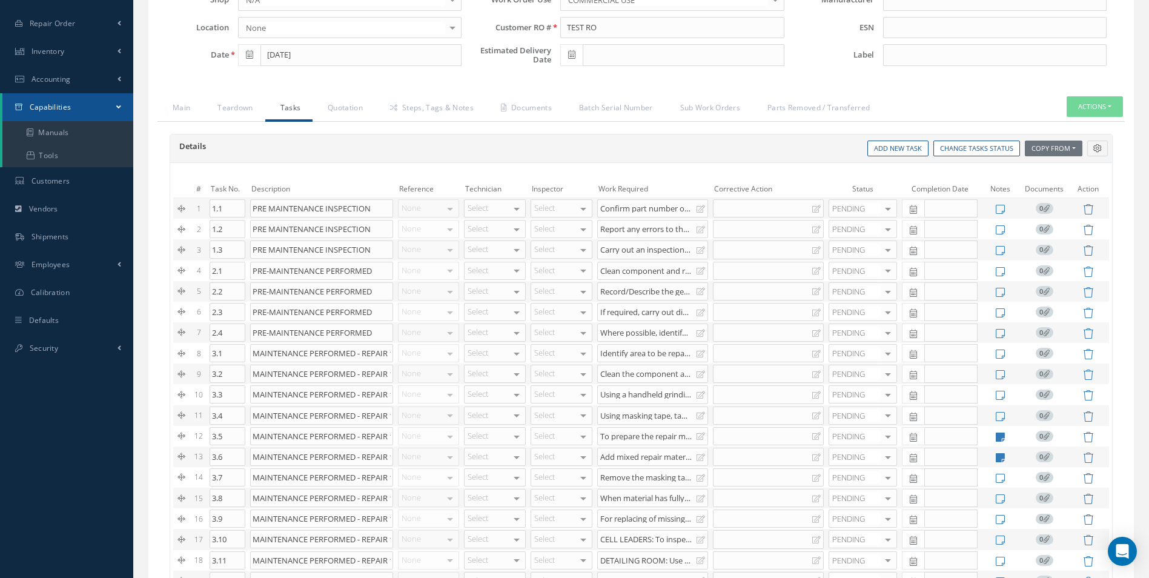
click at [116, 94] on link "Capabilities" at bounding box center [67, 107] width 131 height 28
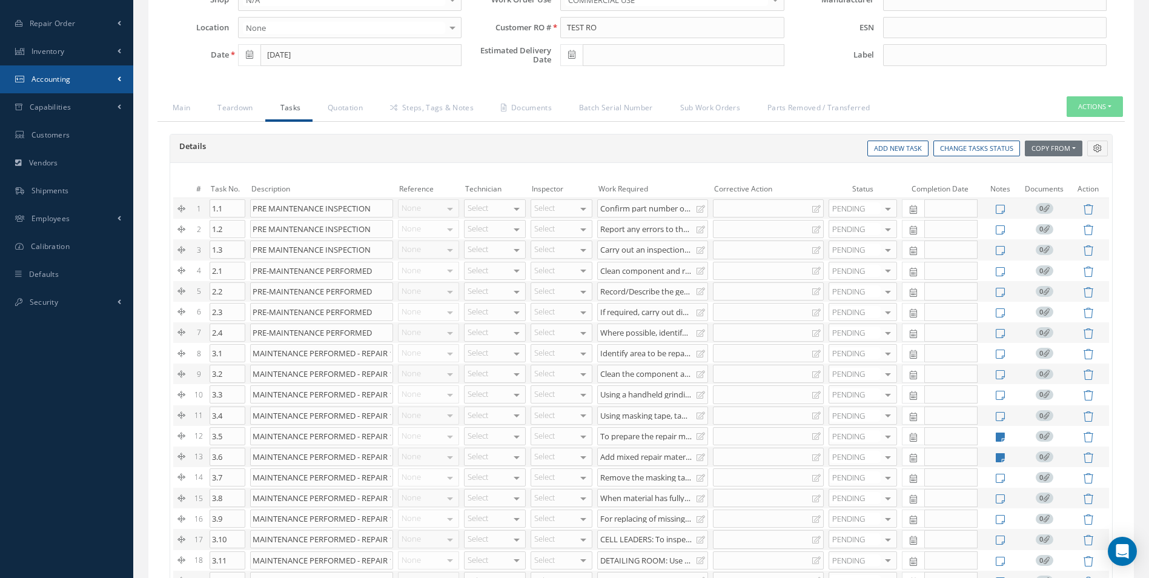
click at [117, 81] on span at bounding box center [119, 79] width 4 height 10
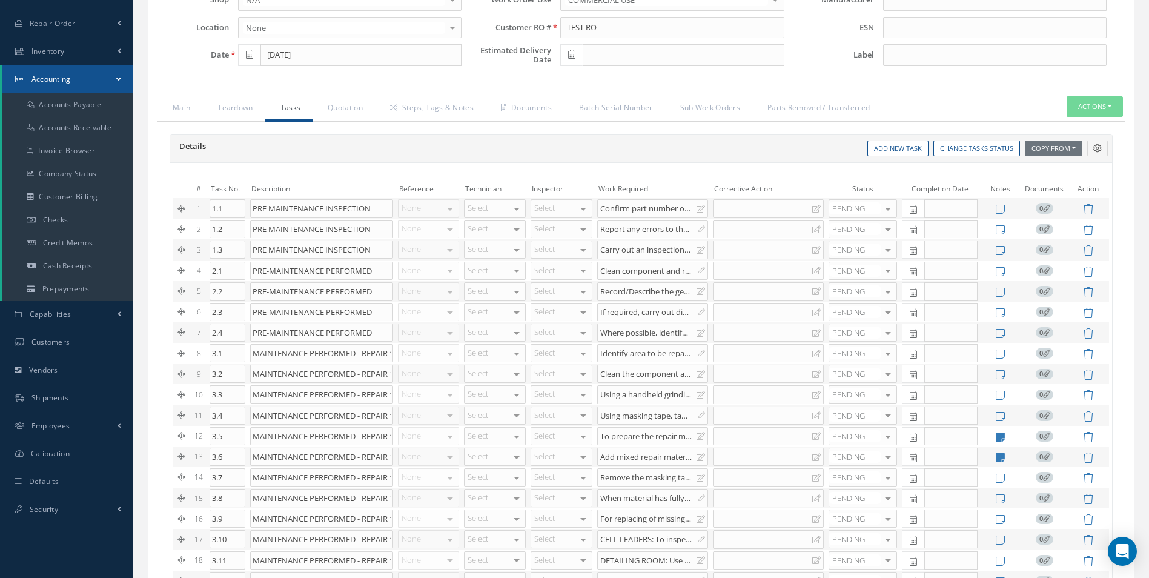
click at [117, 81] on span at bounding box center [118, 79] width 5 height 10
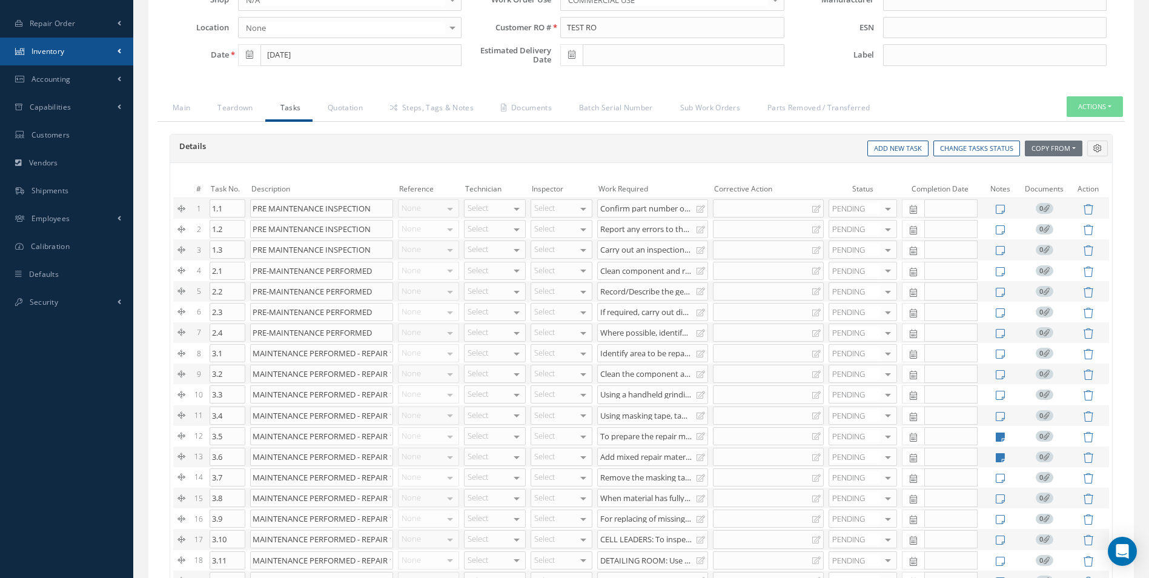
click at [119, 48] on span at bounding box center [119, 51] width 4 height 10
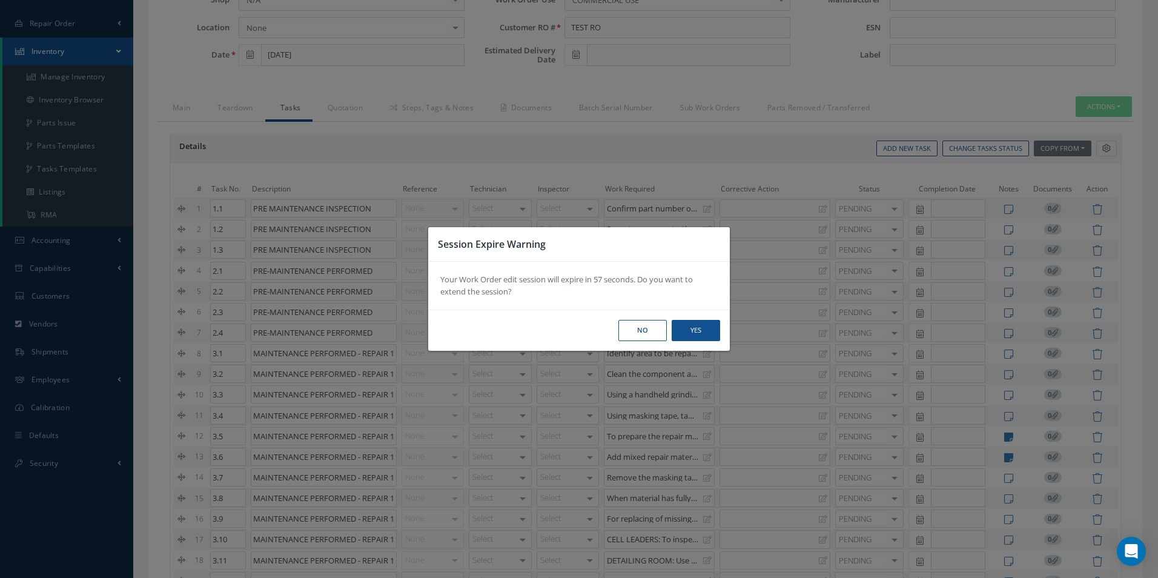
click at [633, 324] on button "No" at bounding box center [642, 330] width 48 height 21
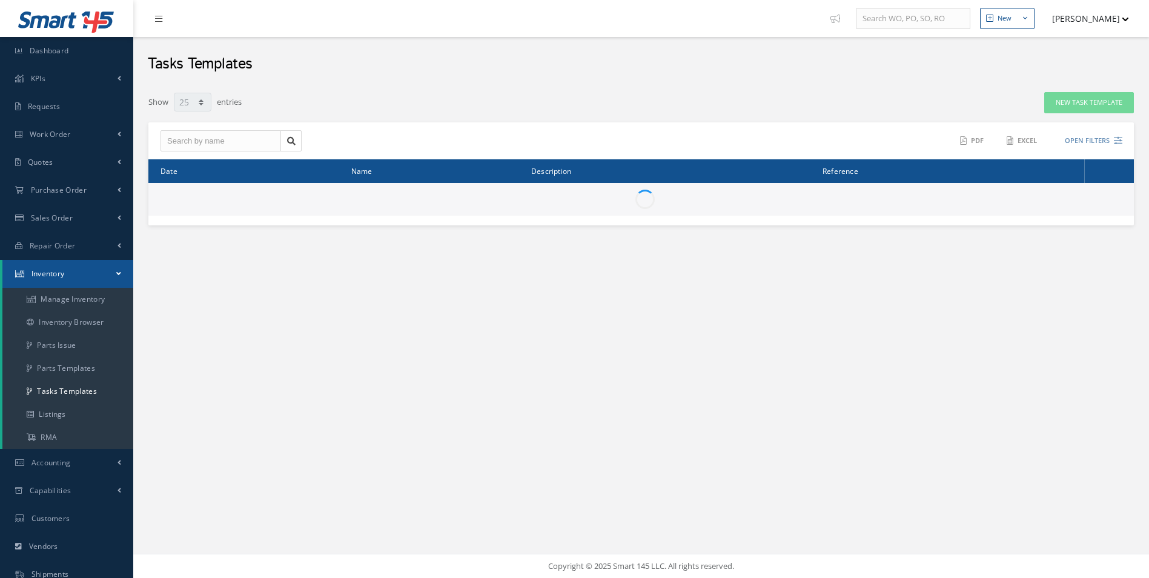
select select "25"
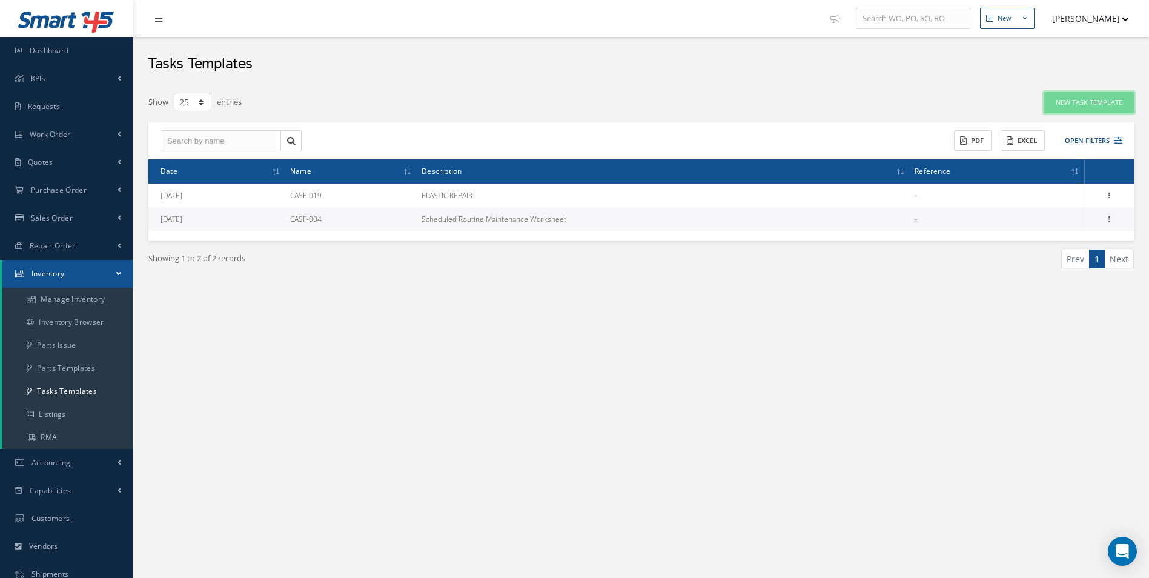
click at [1103, 100] on button "New Task Template" at bounding box center [1089, 102] width 90 height 21
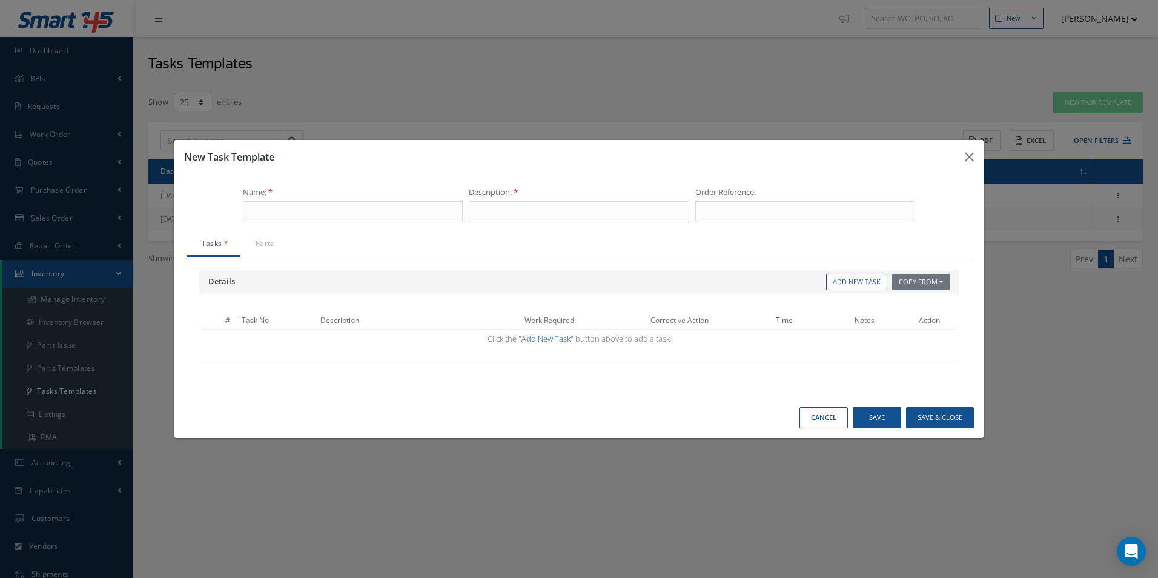
click at [554, 337] on link "Add New Task" at bounding box center [545, 338] width 49 height 11
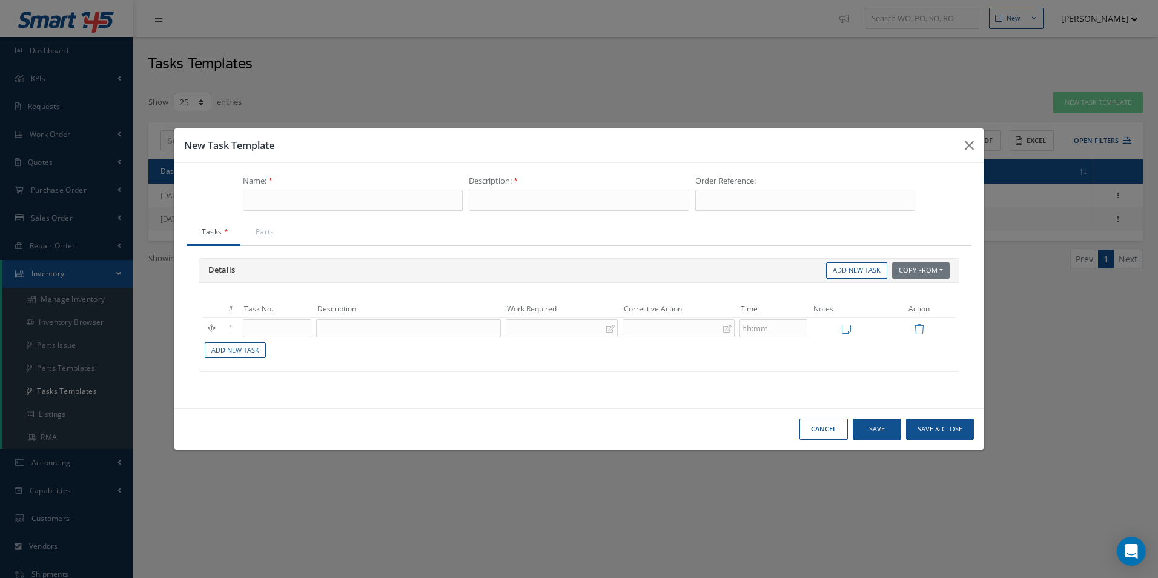
click at [834, 433] on button "Cancel" at bounding box center [823, 428] width 48 height 21
